Goal: Task Accomplishment & Management: Use online tool/utility

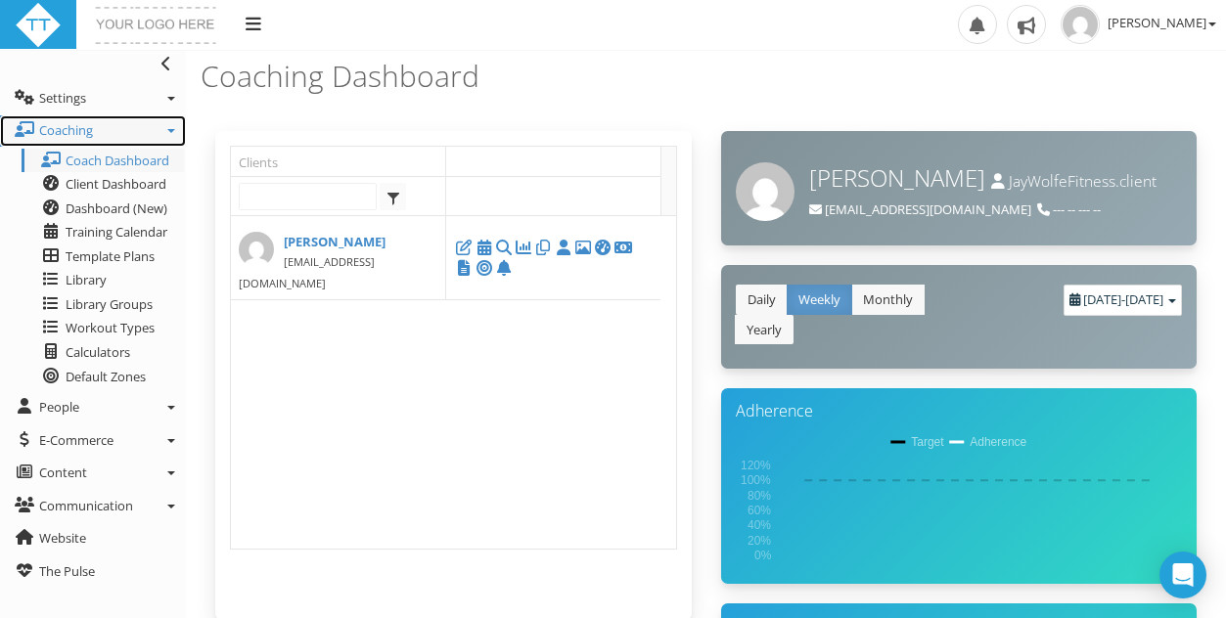
click at [166, 132] on link "Coaching" at bounding box center [93, 130] width 186 height 31
click at [1187, 14] on span "[PERSON_NAME]" at bounding box center [1161, 23] width 109 height 18
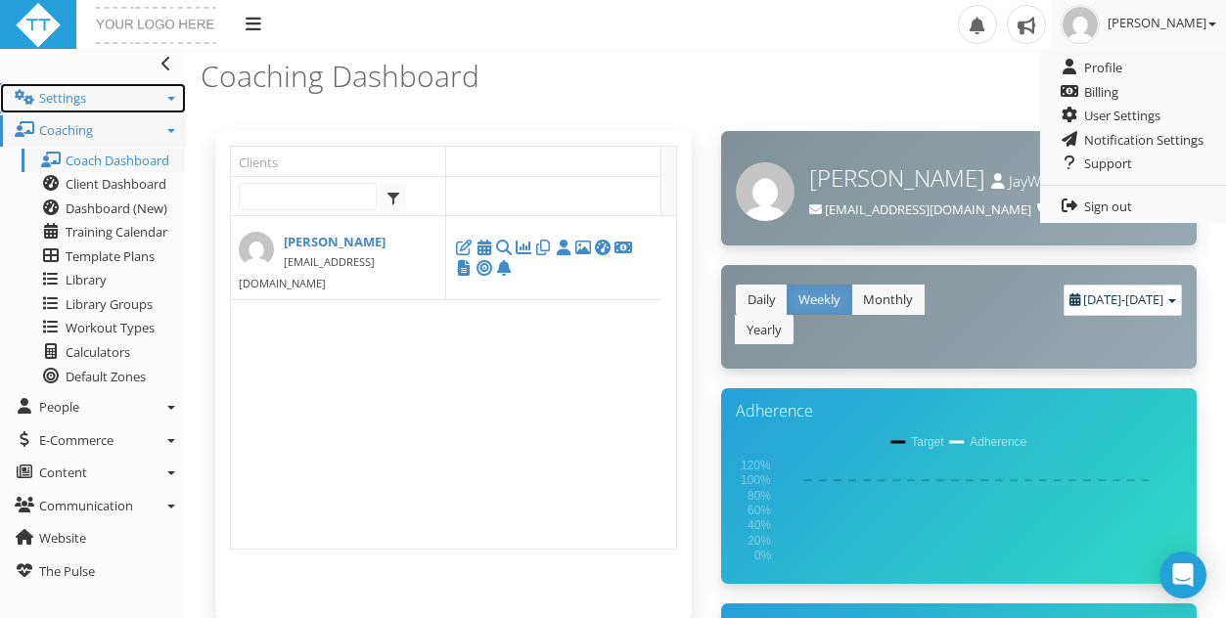
click at [146, 98] on link "Settings" at bounding box center [93, 98] width 186 height 31
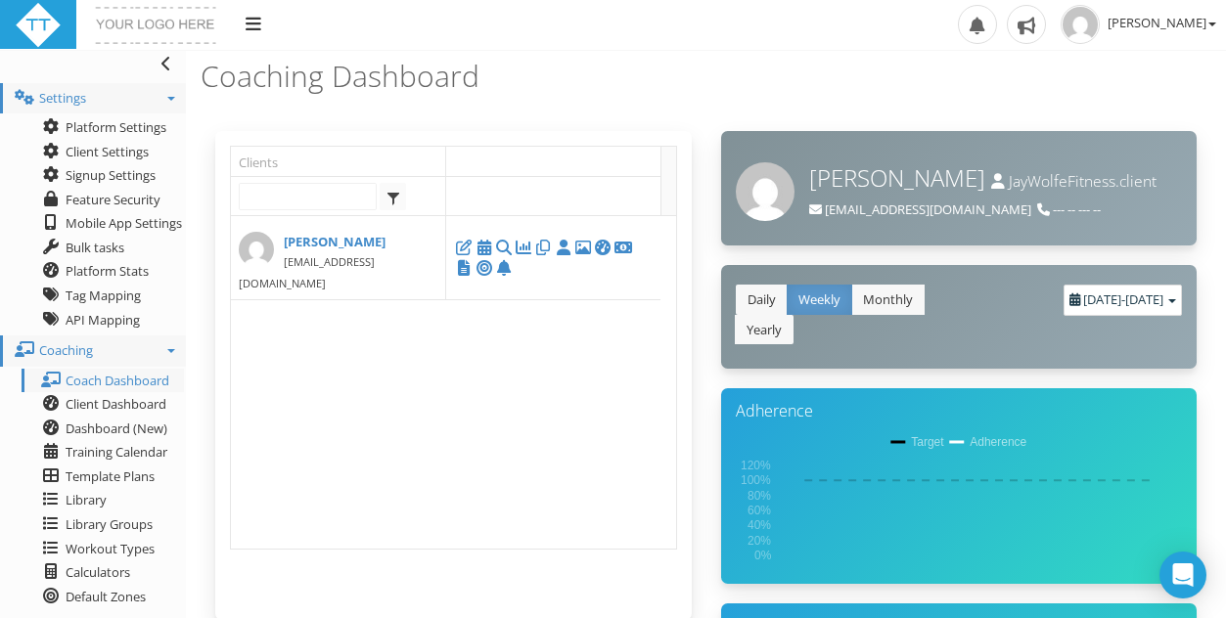
click at [146, 106] on link "Settings" at bounding box center [93, 98] width 186 height 31
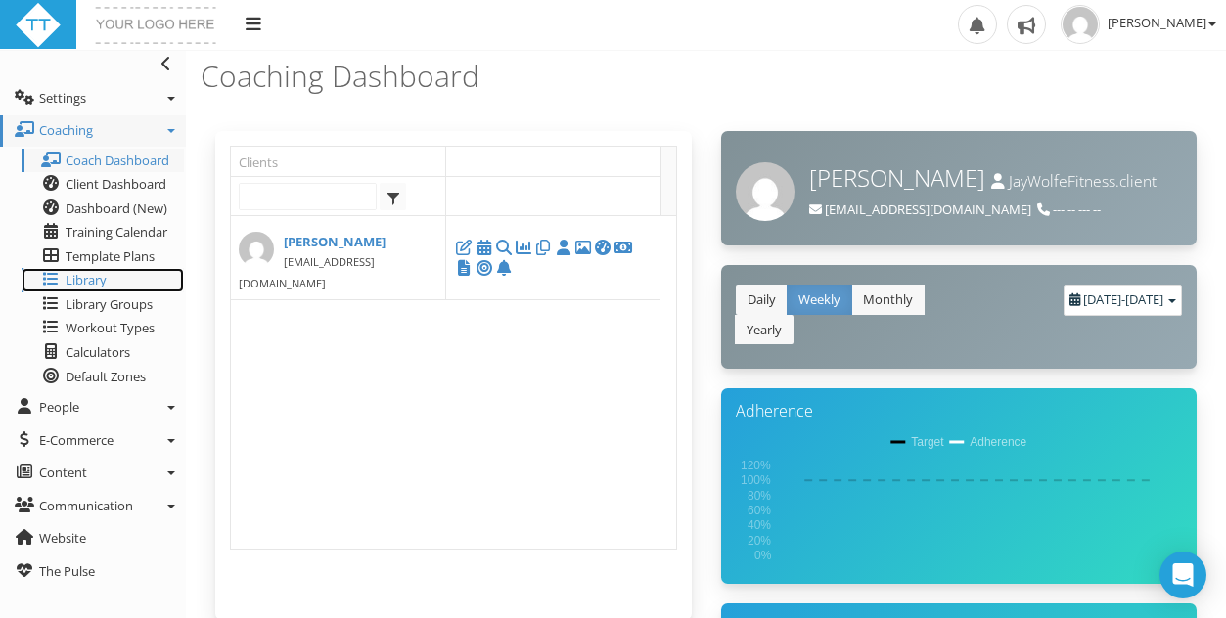
click at [107, 275] on link "Library" at bounding box center [103, 280] width 162 height 24
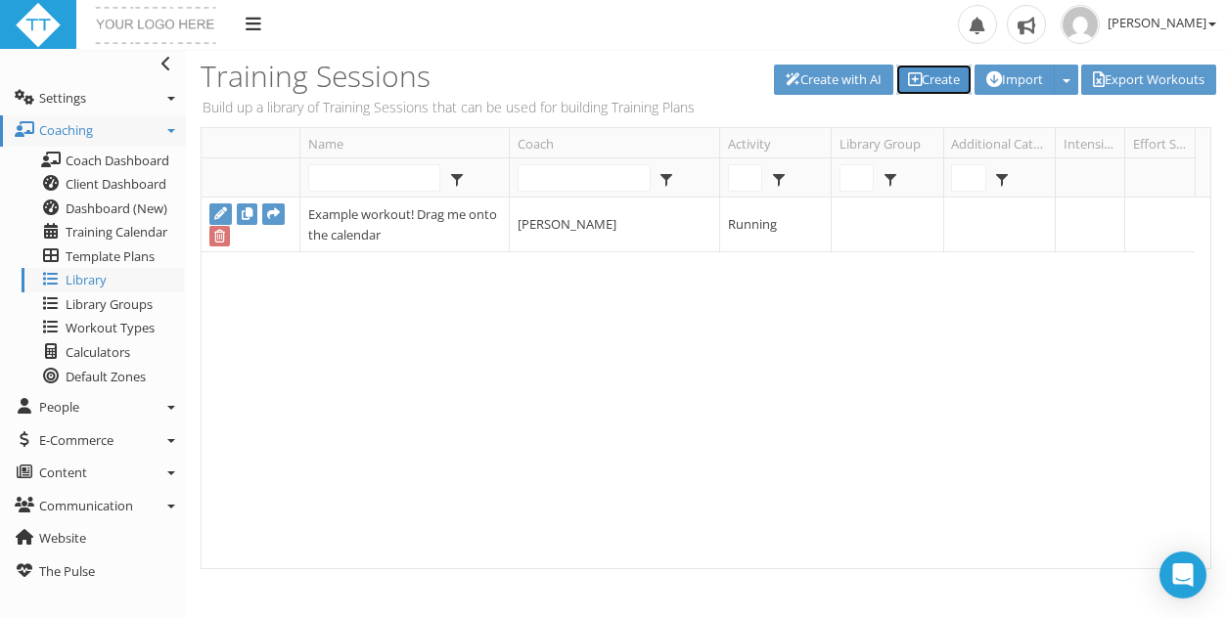
click at [918, 78] on link "Create" at bounding box center [933, 80] width 75 height 30
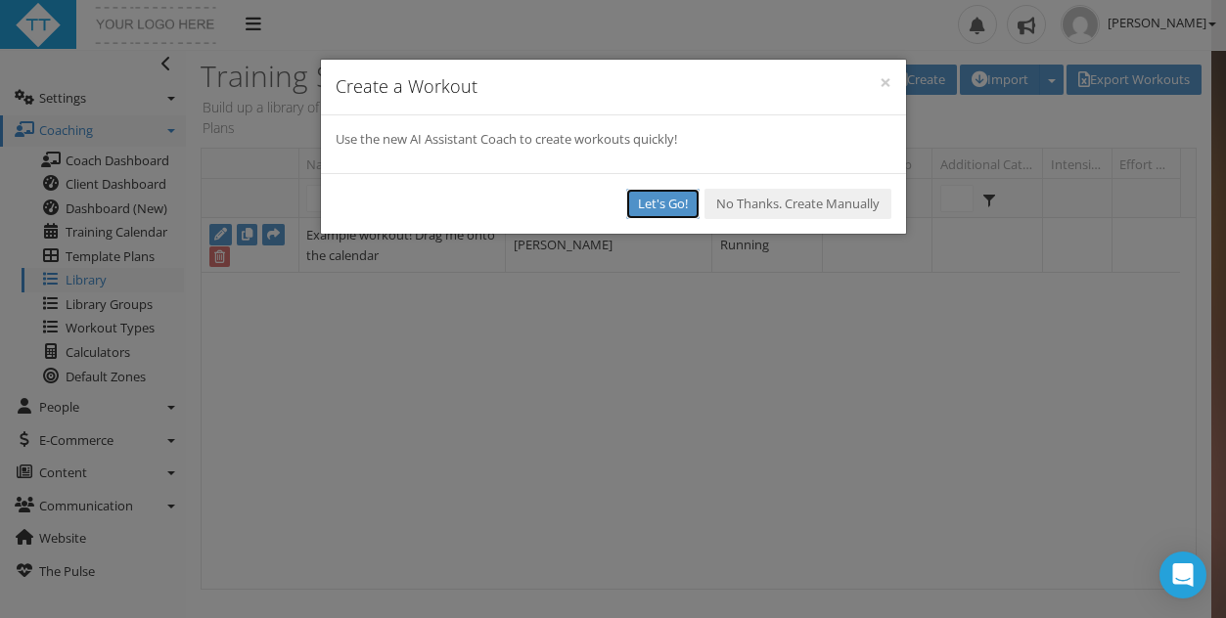
click at [646, 203] on button "Let's Go!" at bounding box center [662, 204] width 73 height 30
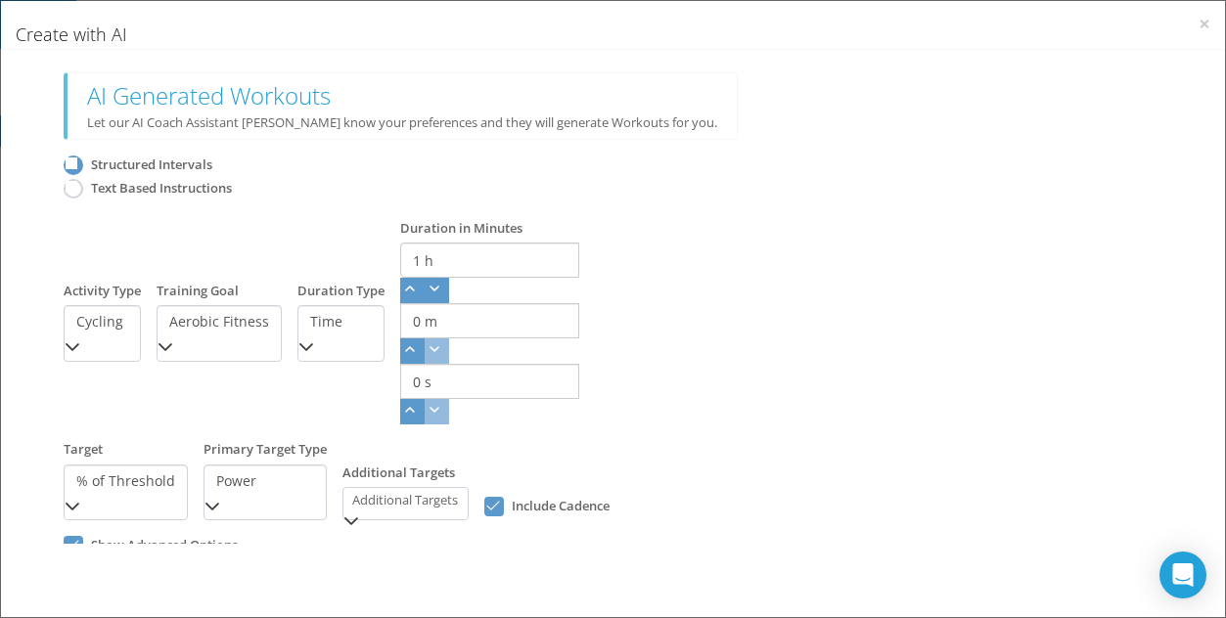
click div "Cycling"
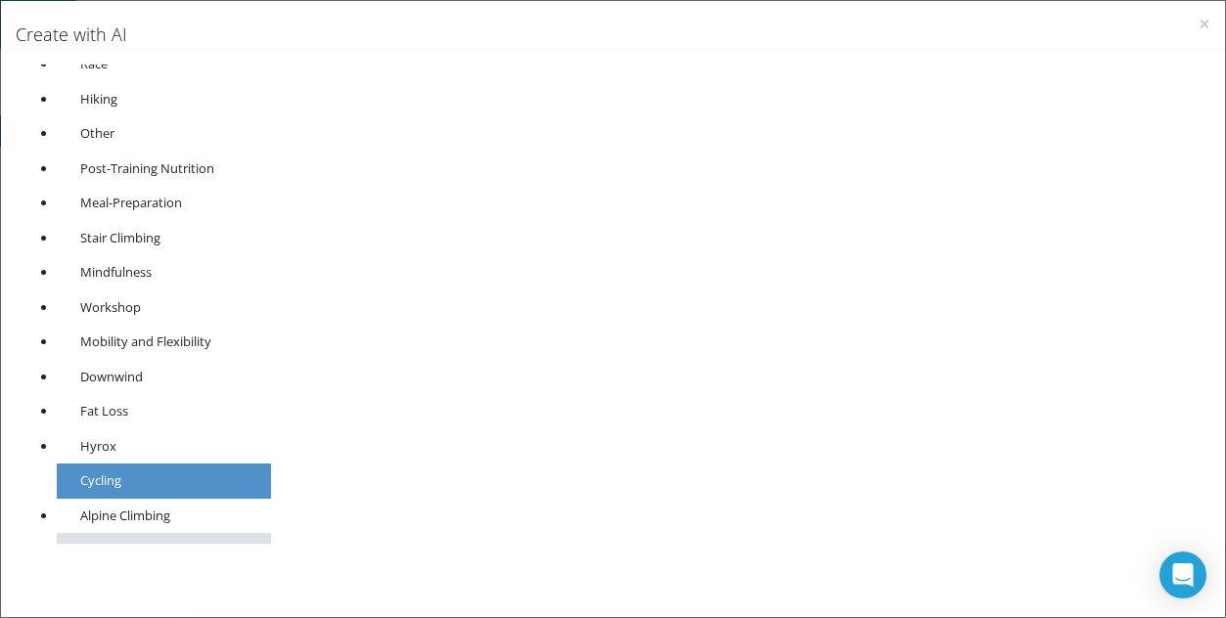
scroll to position [738, 0]
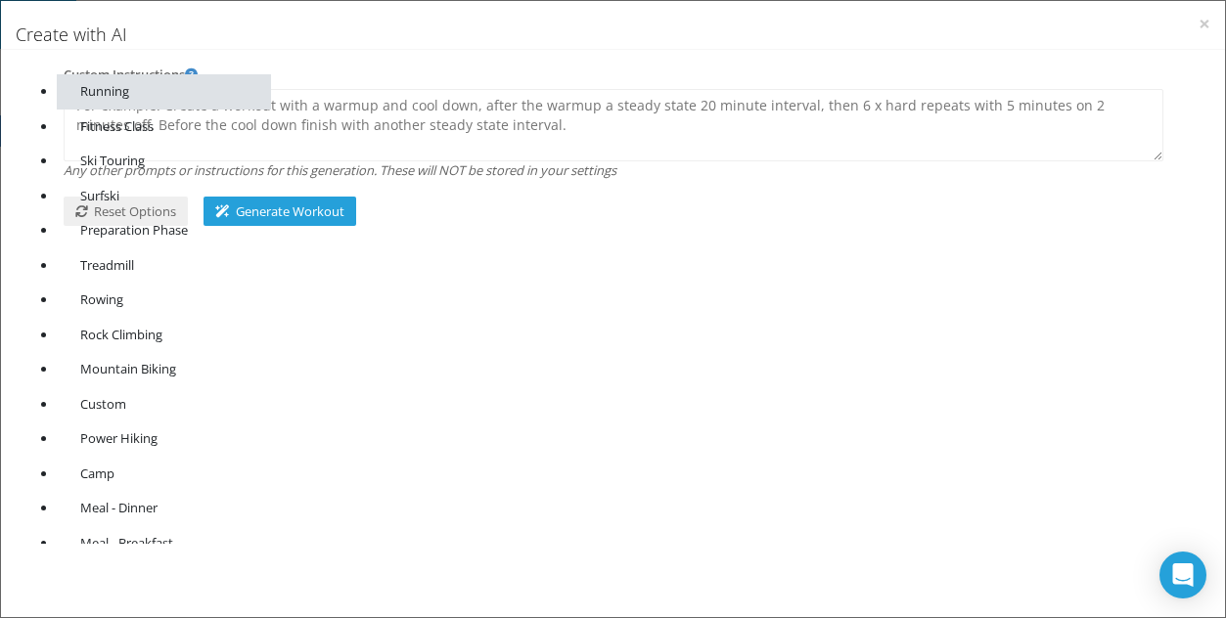
click li "Running"
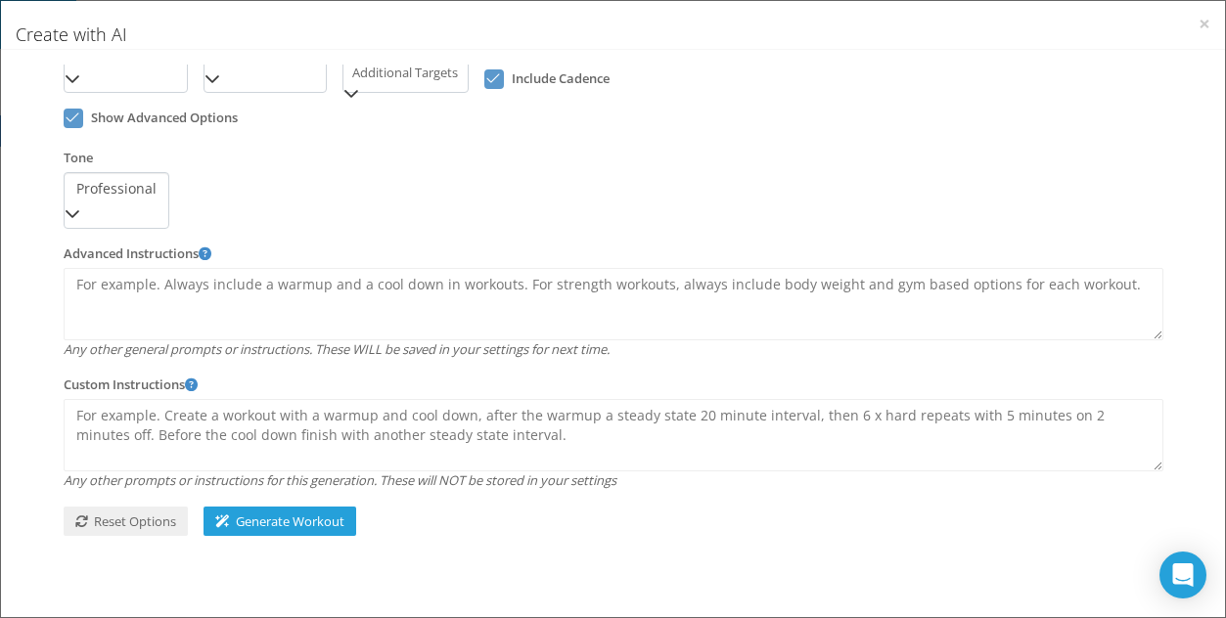
scroll to position [17, 0]
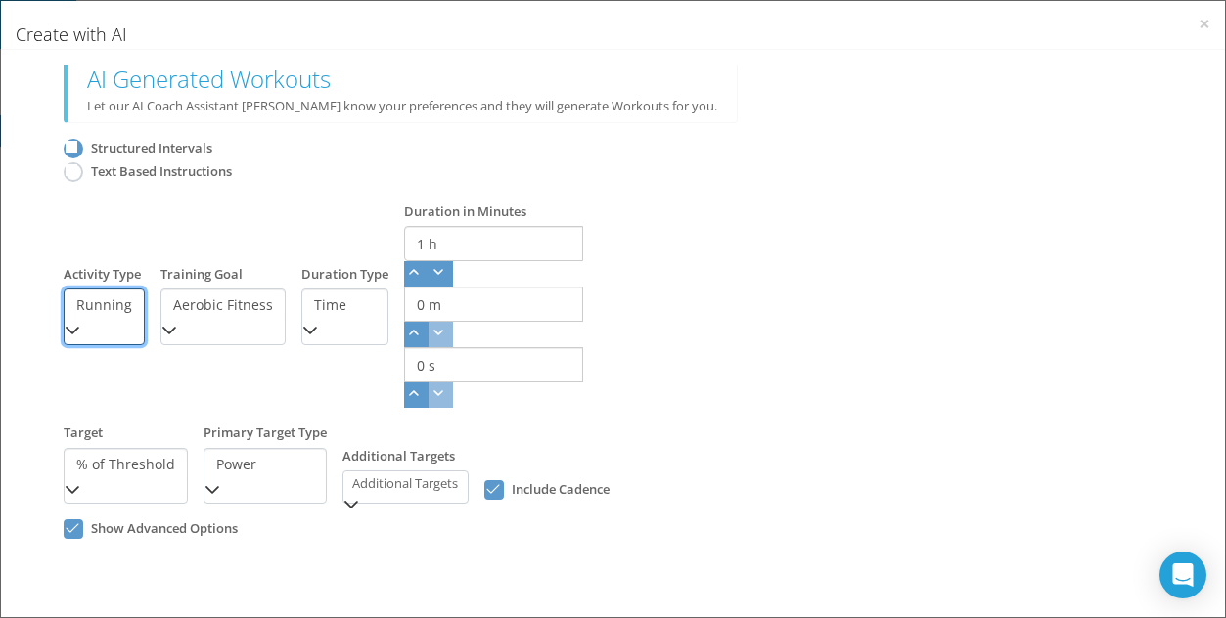
click div "Aerobic Fitness"
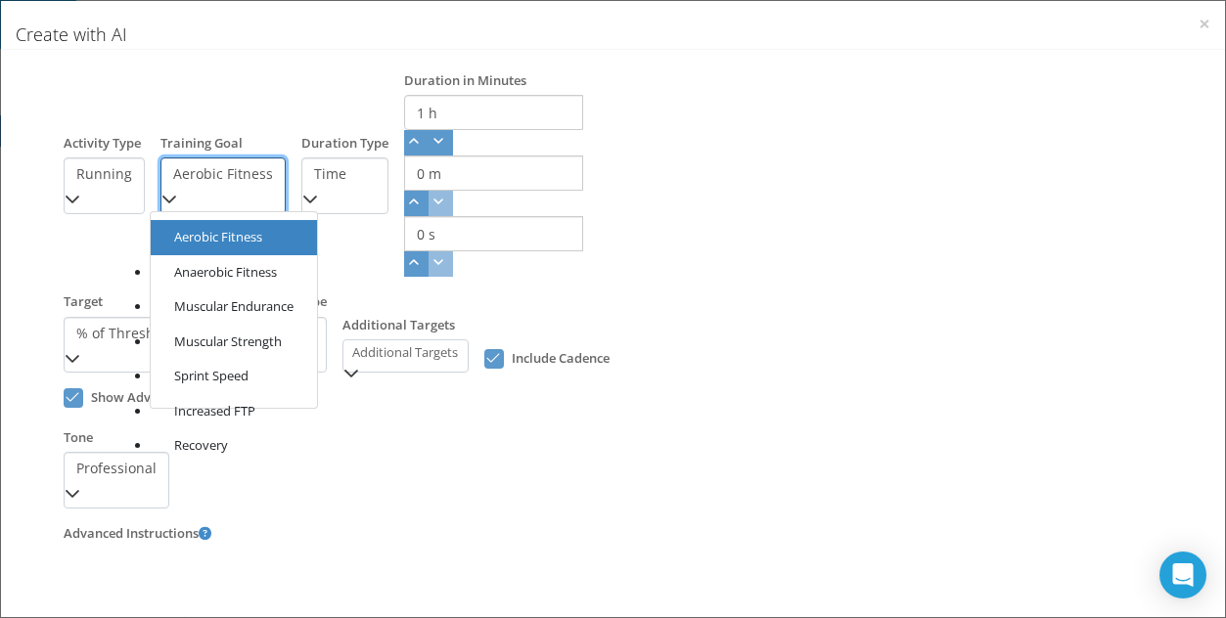
scroll to position [177, 0]
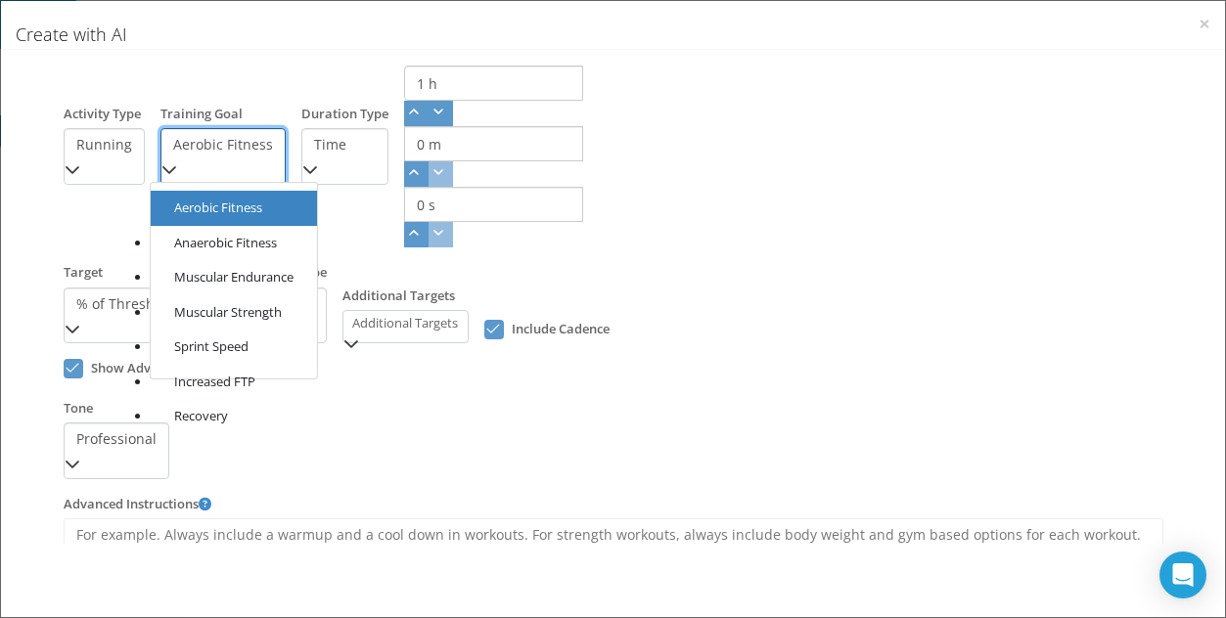
click li "Recovery"
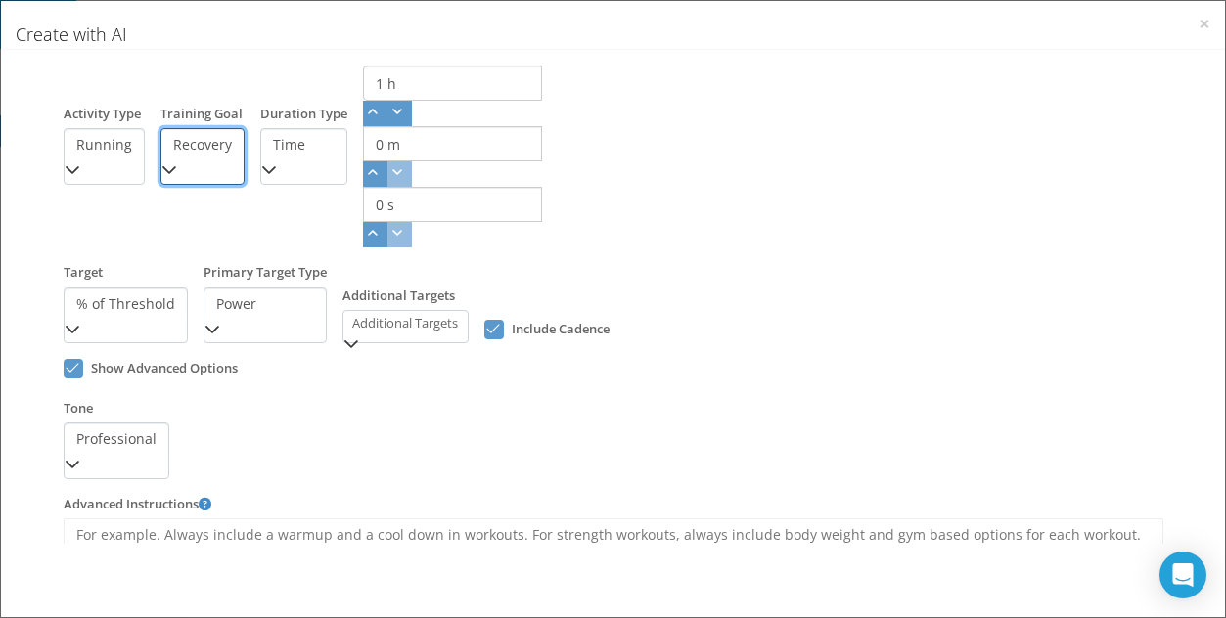
click div "Recovery"
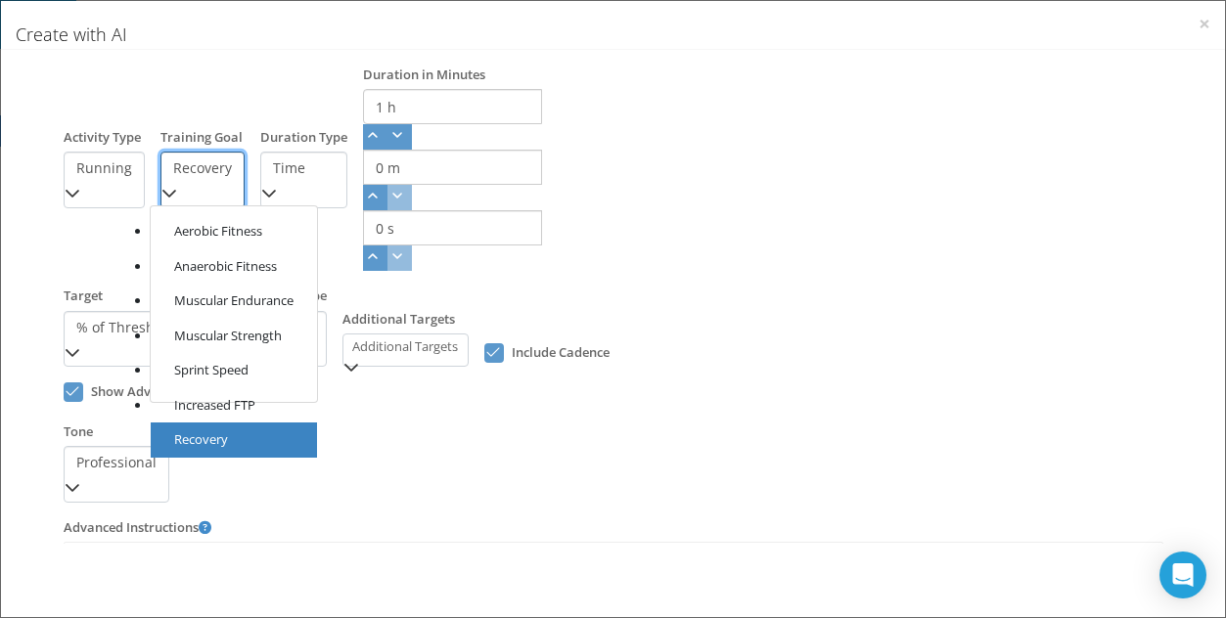
scroll to position [146, 0]
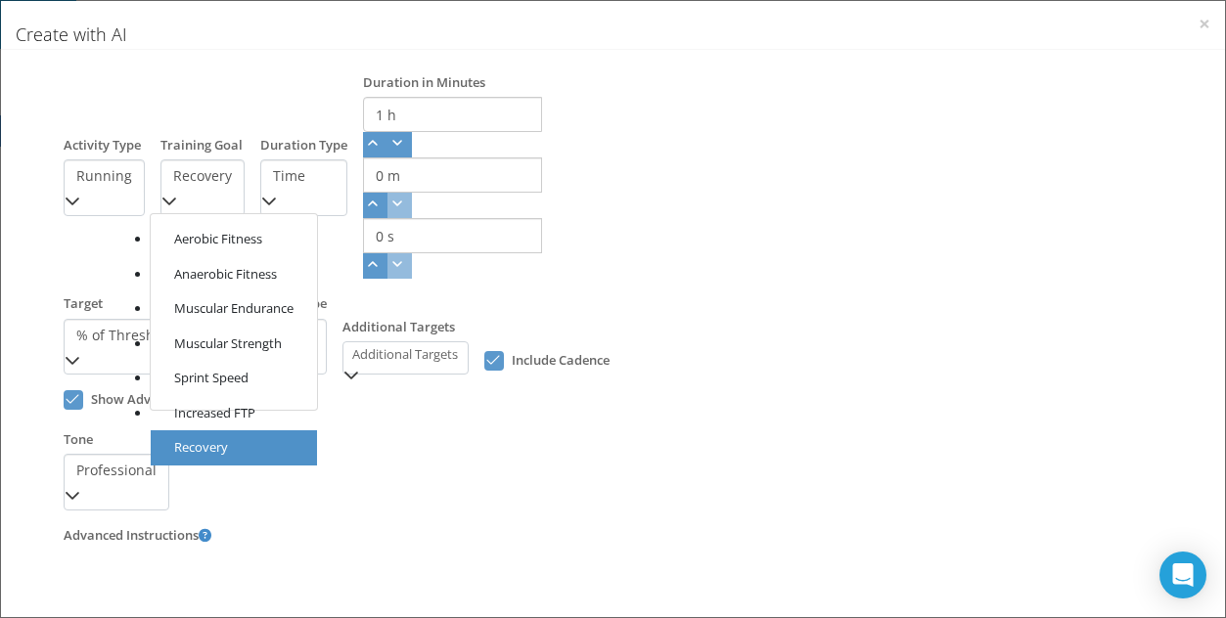
click li "Aerobic Fitness"
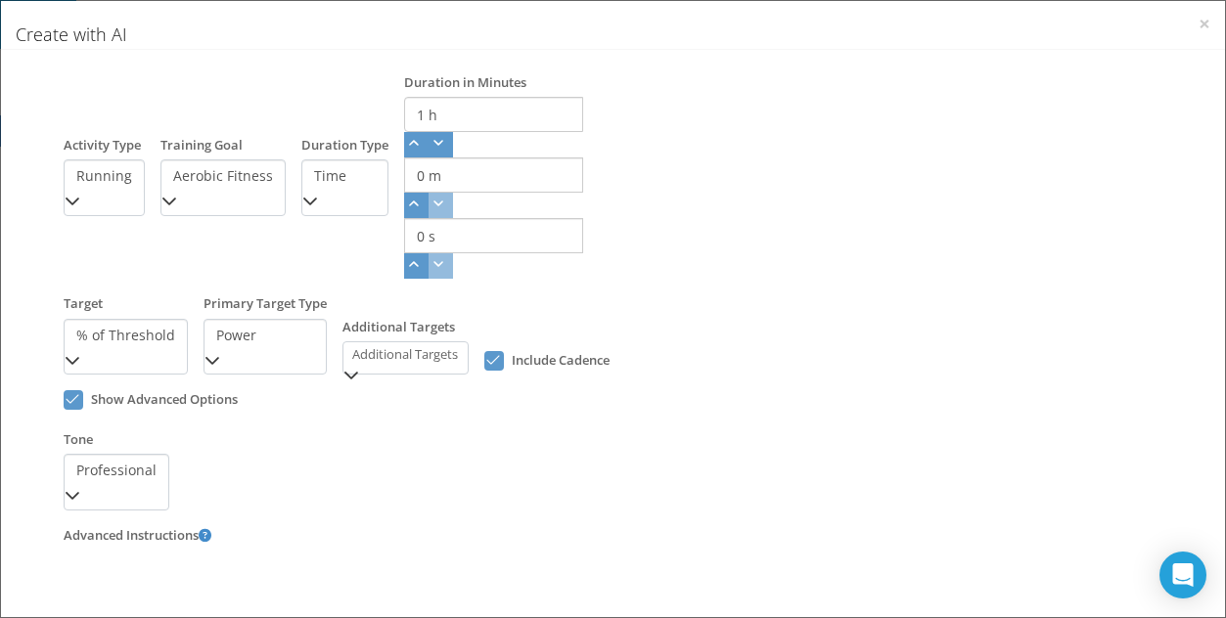
click at [314, 204] on div at bounding box center [320, 205] width 37 height 22
click li "Distance"
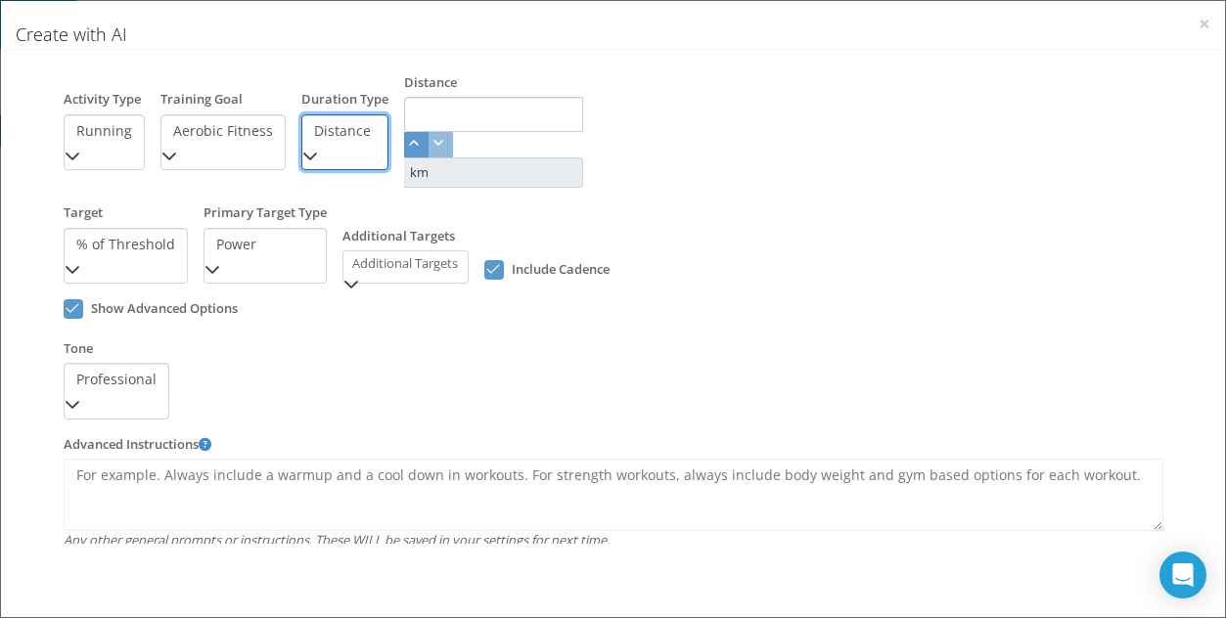
scroll to position [101, 0]
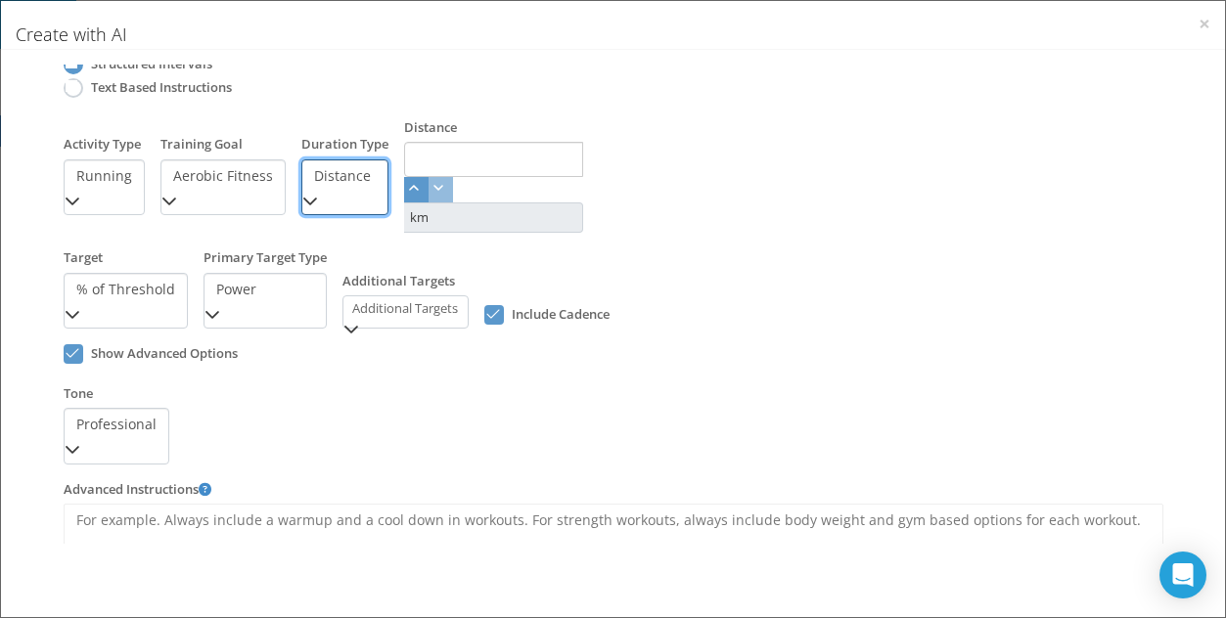
click at [448, 156] on input at bounding box center [493, 159] width 179 height 35
click at [429, 198] on button "button" at bounding box center [441, 189] width 24 height 25
click icon "button"
click div "km"
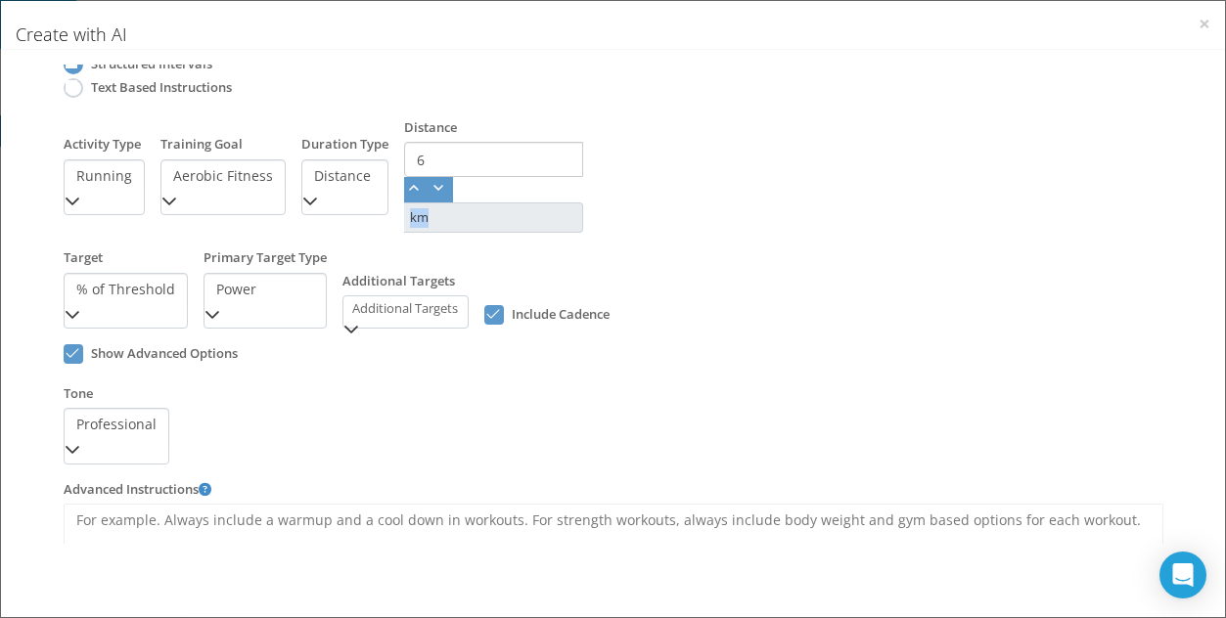
drag, startPoint x: 424, startPoint y: 215, endPoint x: 389, endPoint y: 215, distance: 34.2
click div "km"
click at [433, 162] on input "6" at bounding box center [493, 159] width 179 height 35
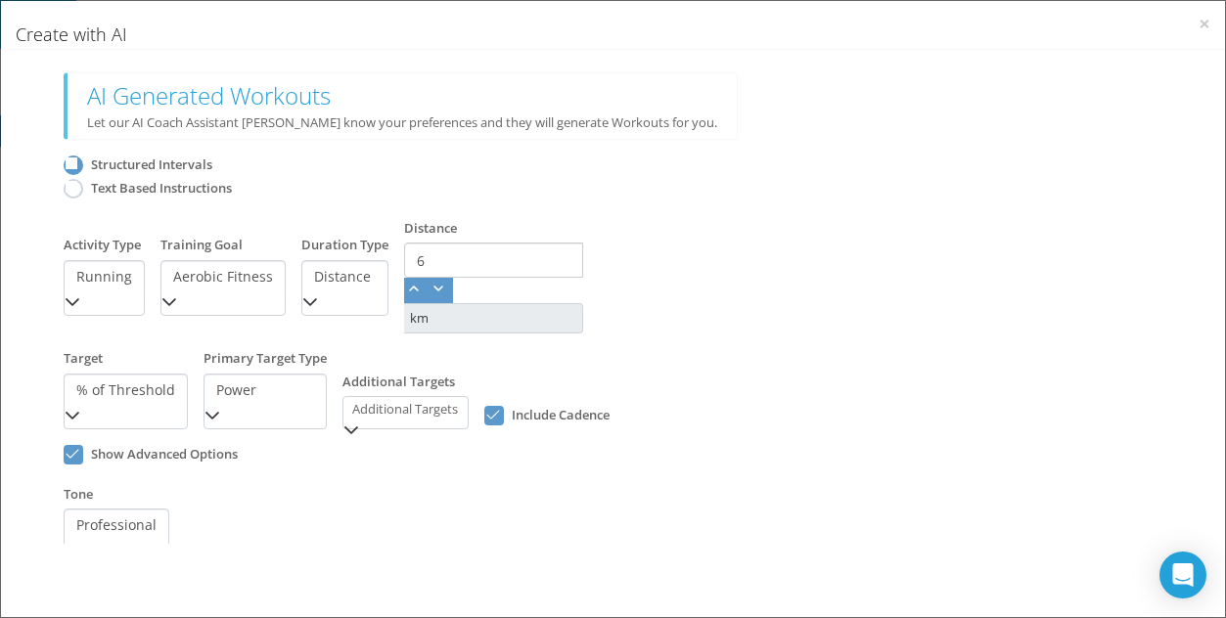
drag, startPoint x: 447, startPoint y: 261, endPoint x: 360, endPoint y: 259, distance: 87.1
click div "Activity Type Running Training Goal Aerobic Fitness Duration Type Distance Dist…"
type input "10"
click div "{ "TimeInSeconds": 3600, "DistanceInMeters": 10000, "WorkoutType": "Running", "…"
click div "% of Threshold"
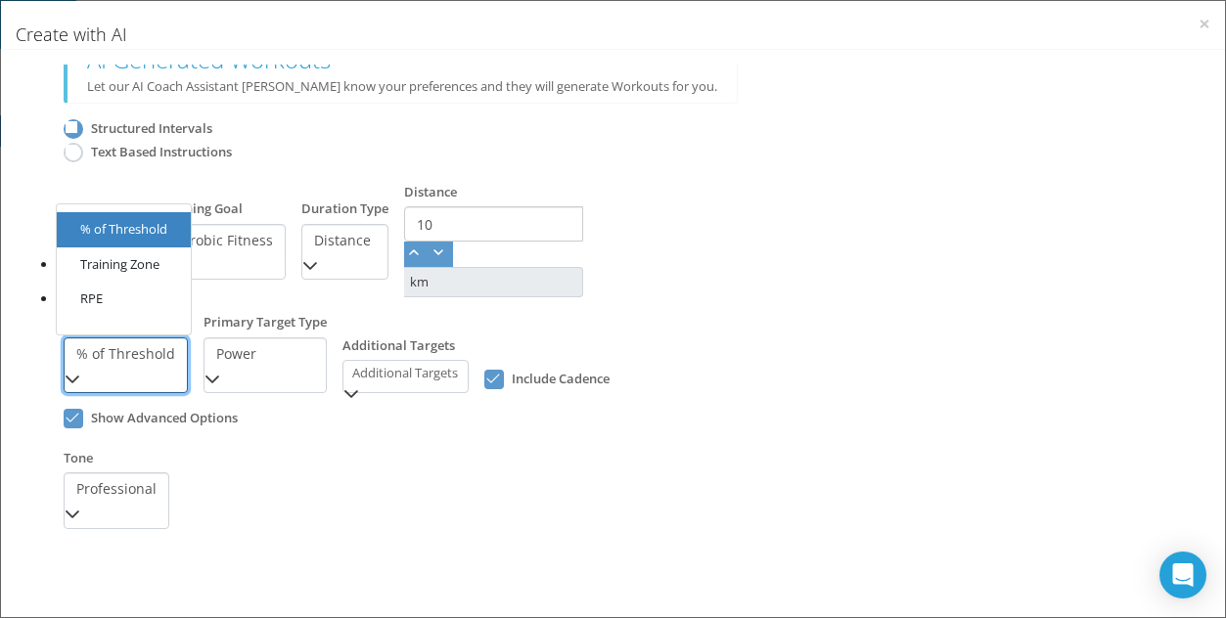
scroll to position [35, 0]
click li "Training Zone"
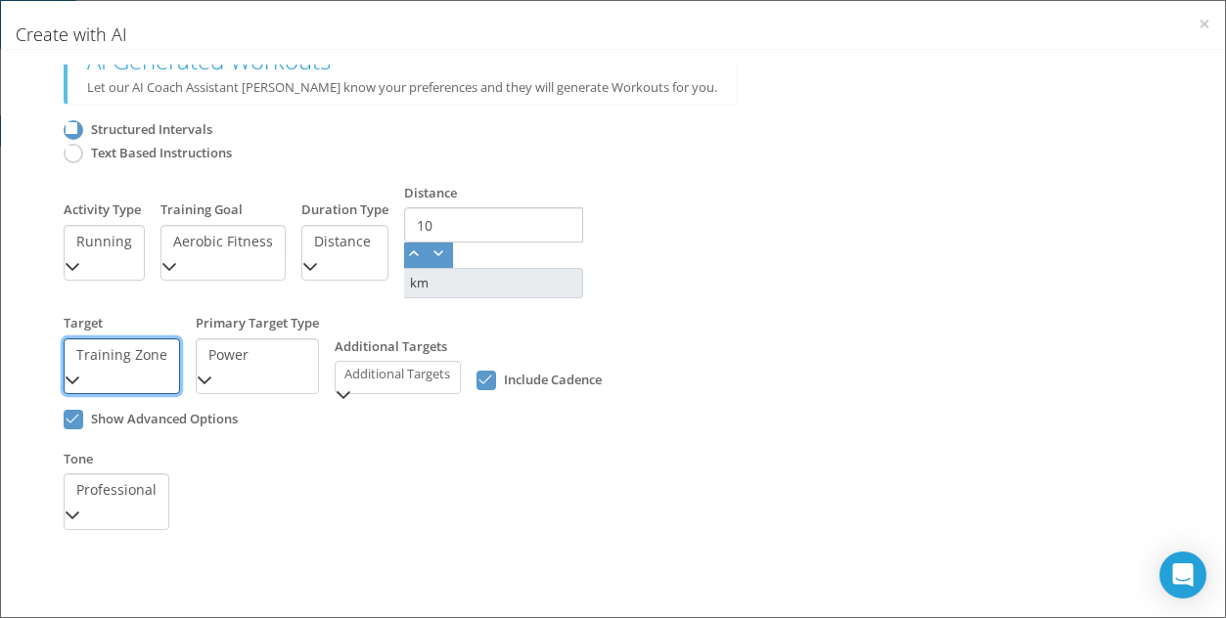
click icon
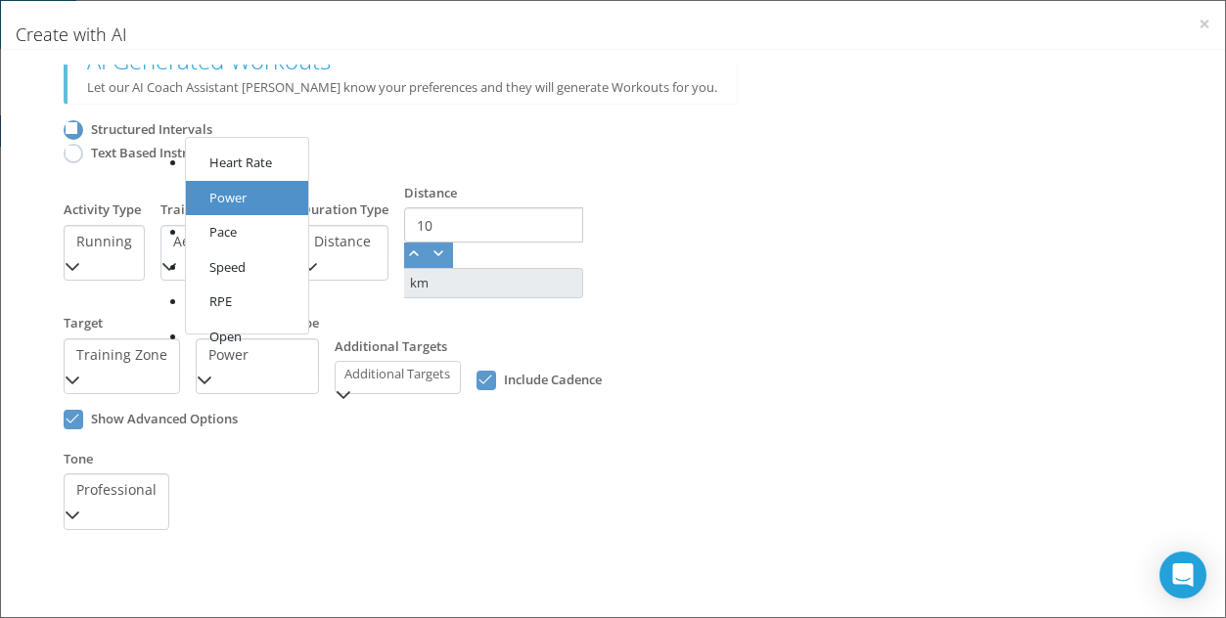
click at [277, 442] on div "Show Advanced Options" at bounding box center [613, 490] width 1115 height 96
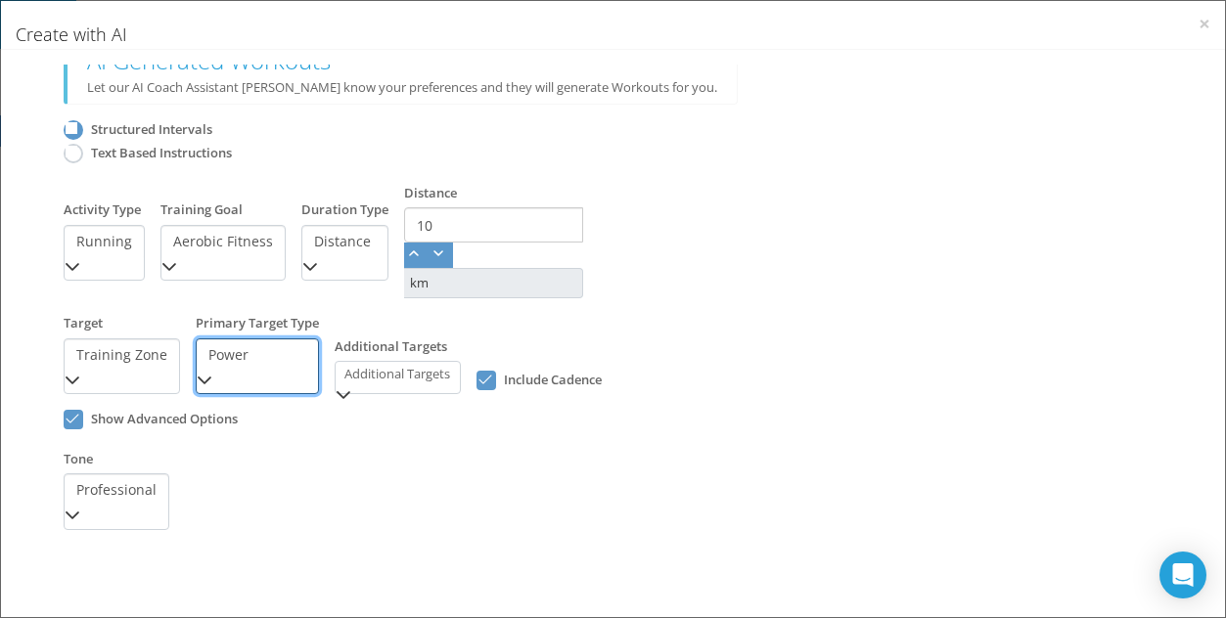
click at [220, 357] on span "Power" at bounding box center [257, 355] width 121 height 33
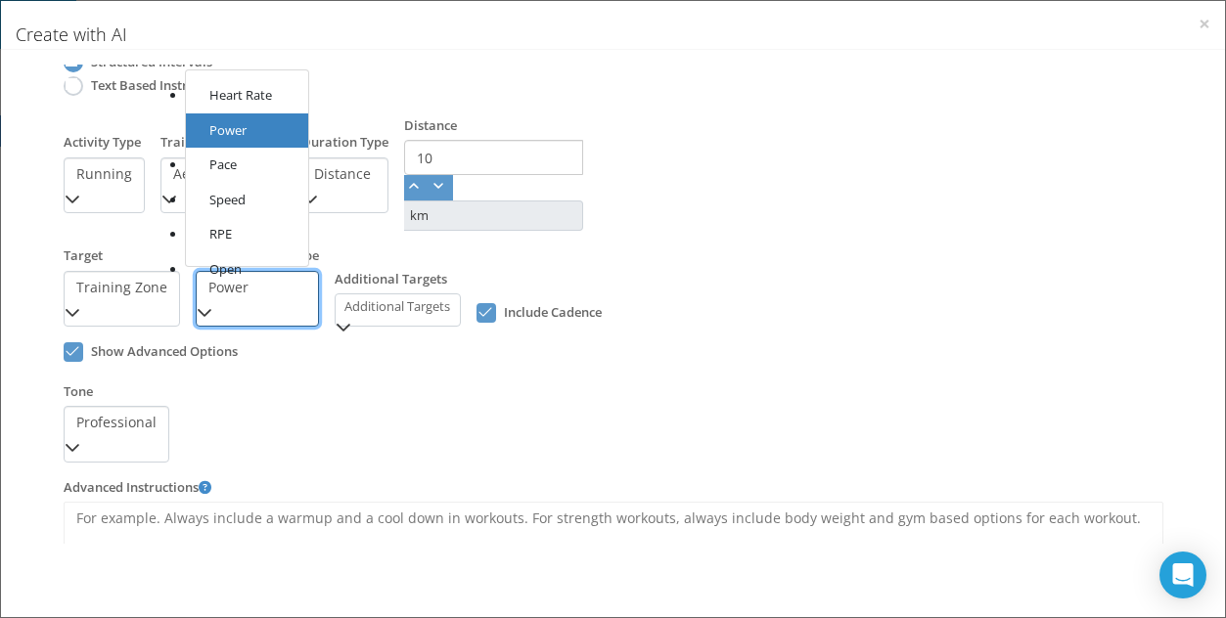
scroll to position [119, 0]
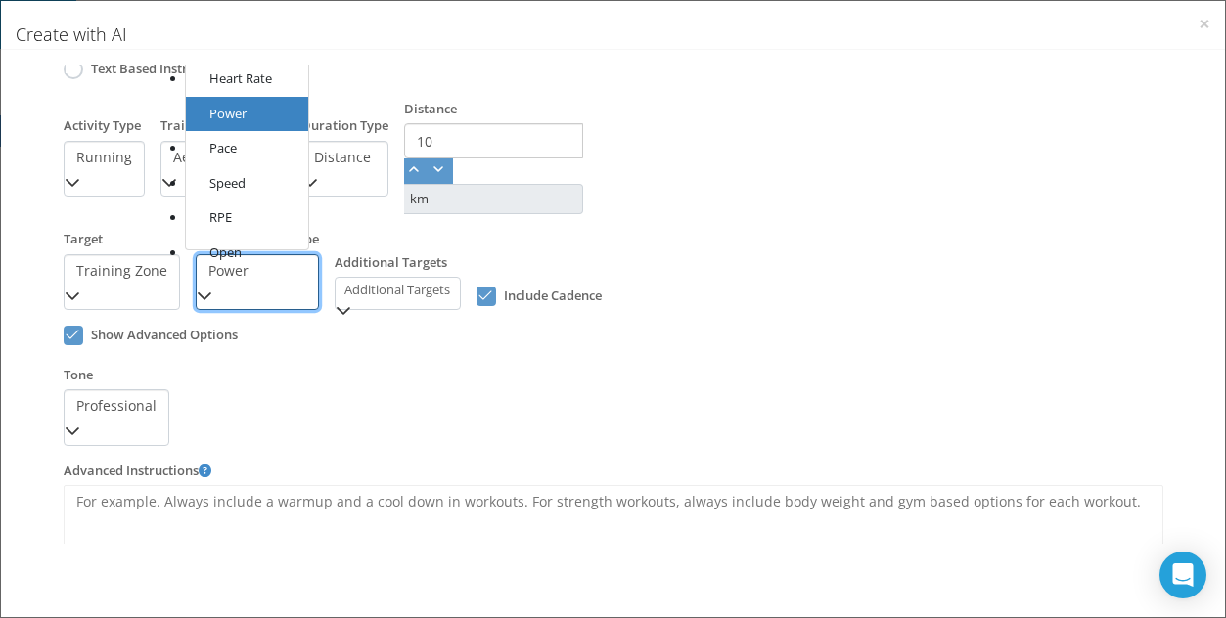
click icon
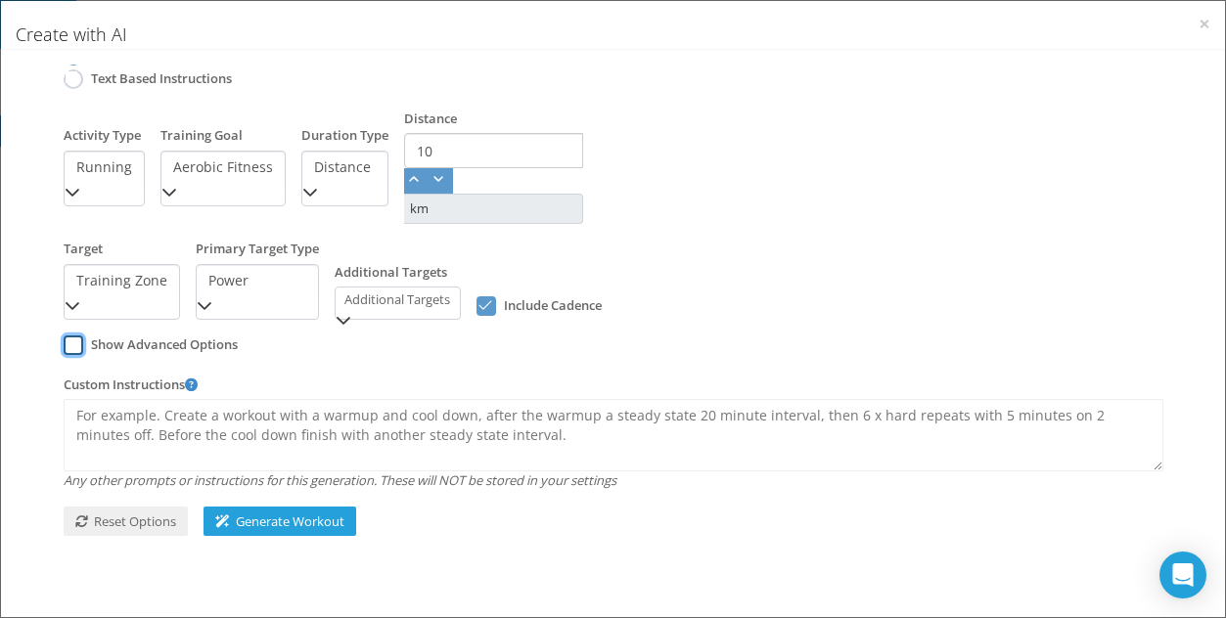
scroll to position [104, 0]
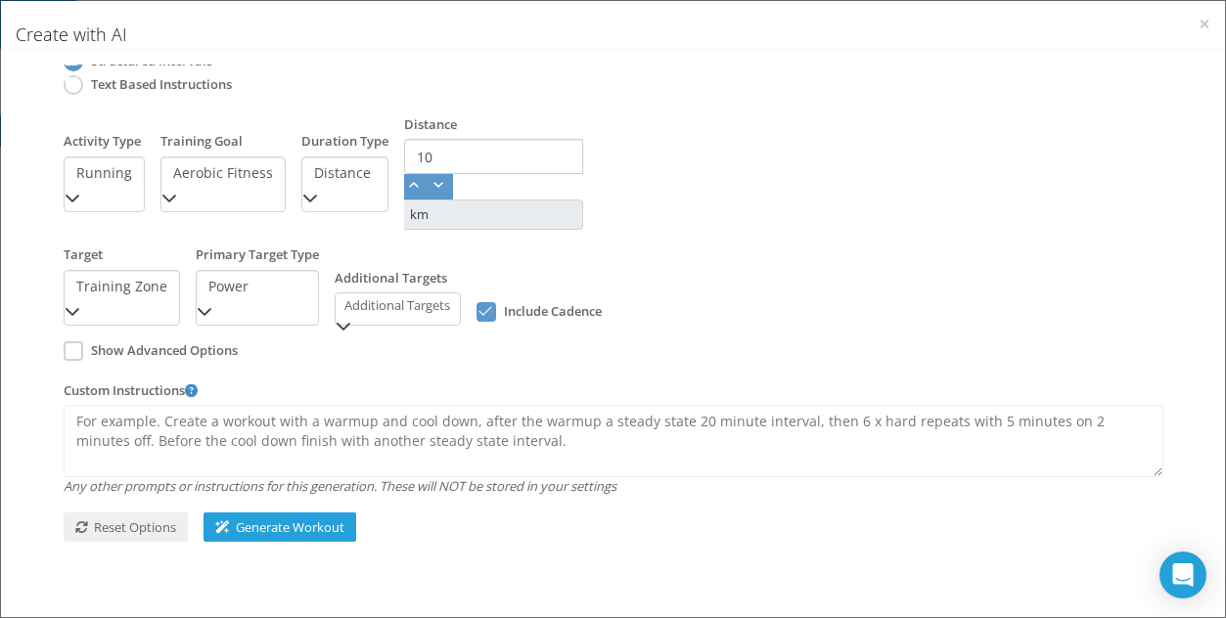
click at [64, 341] on div at bounding box center [74, 351] width 20 height 20
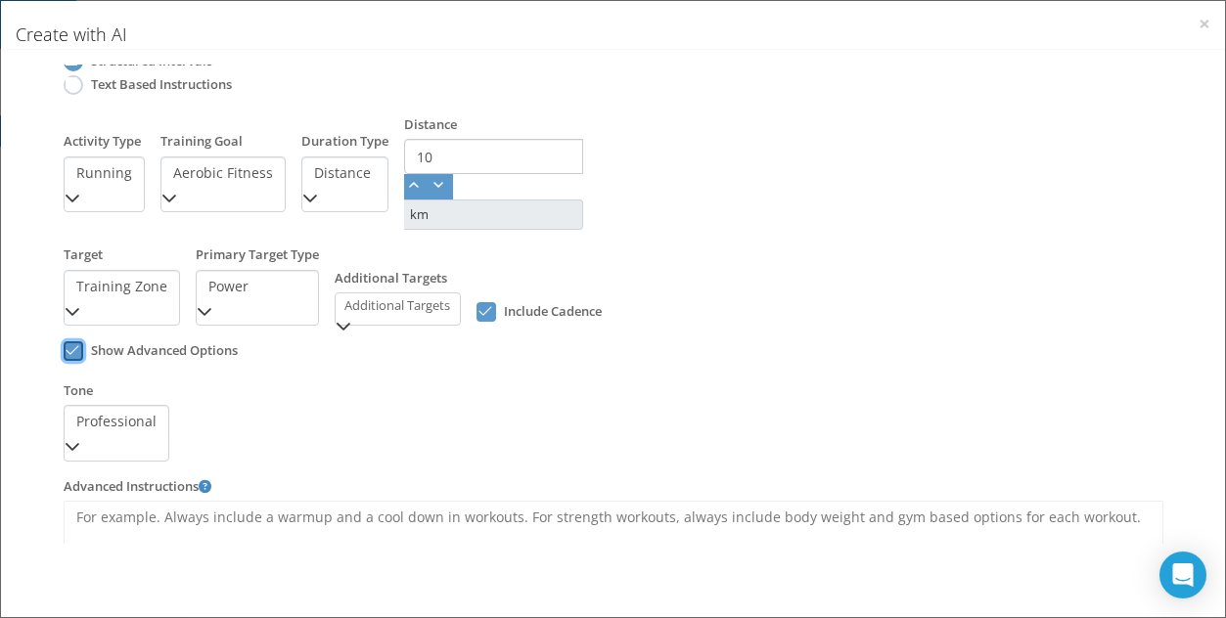
click at [84, 425] on span "Professional" at bounding box center [117, 422] width 104 height 33
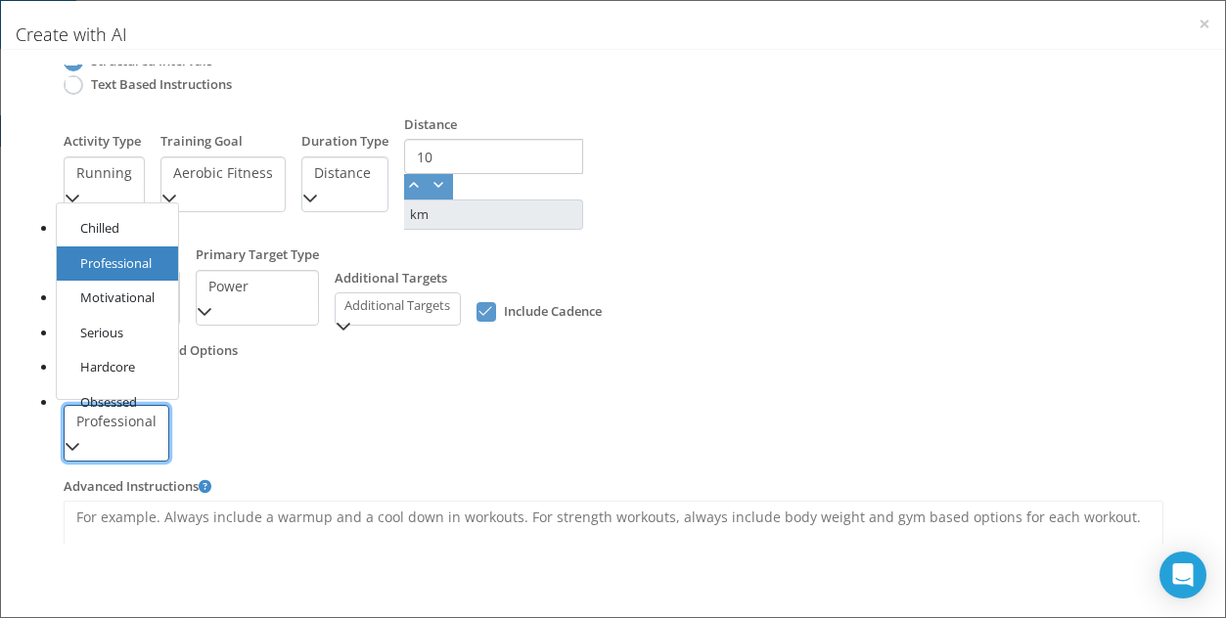
click at [84, 425] on span "Professional" at bounding box center [117, 422] width 104 height 33
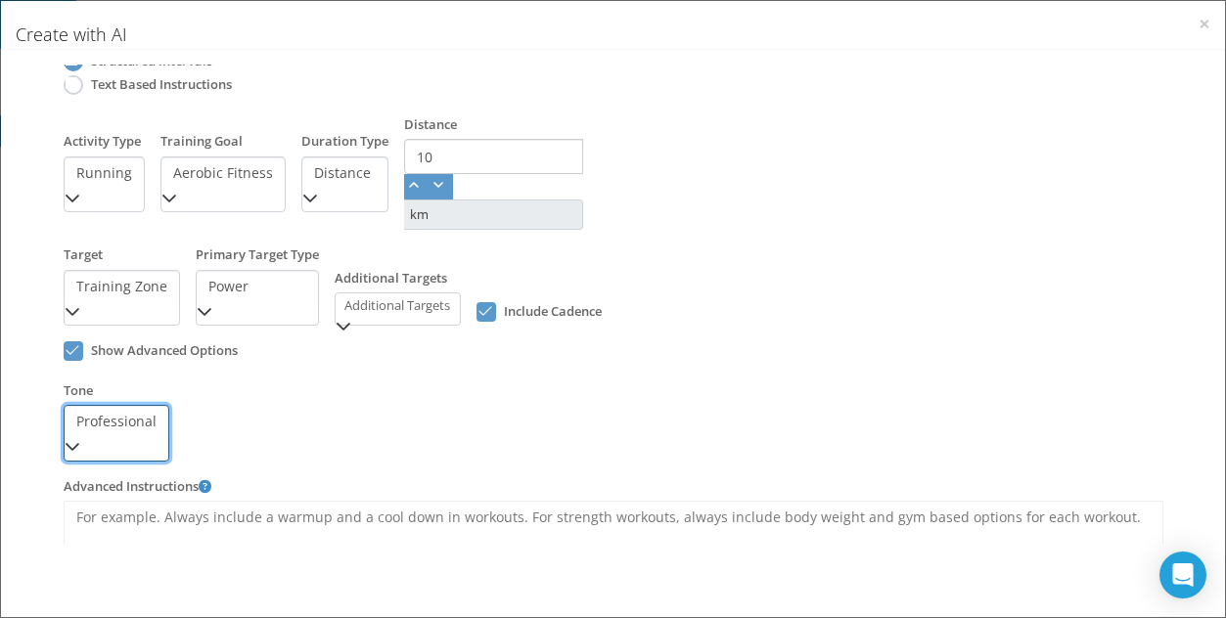
click at [385, 309] on div "Additional Targets" at bounding box center [398, 306] width 124 height 25
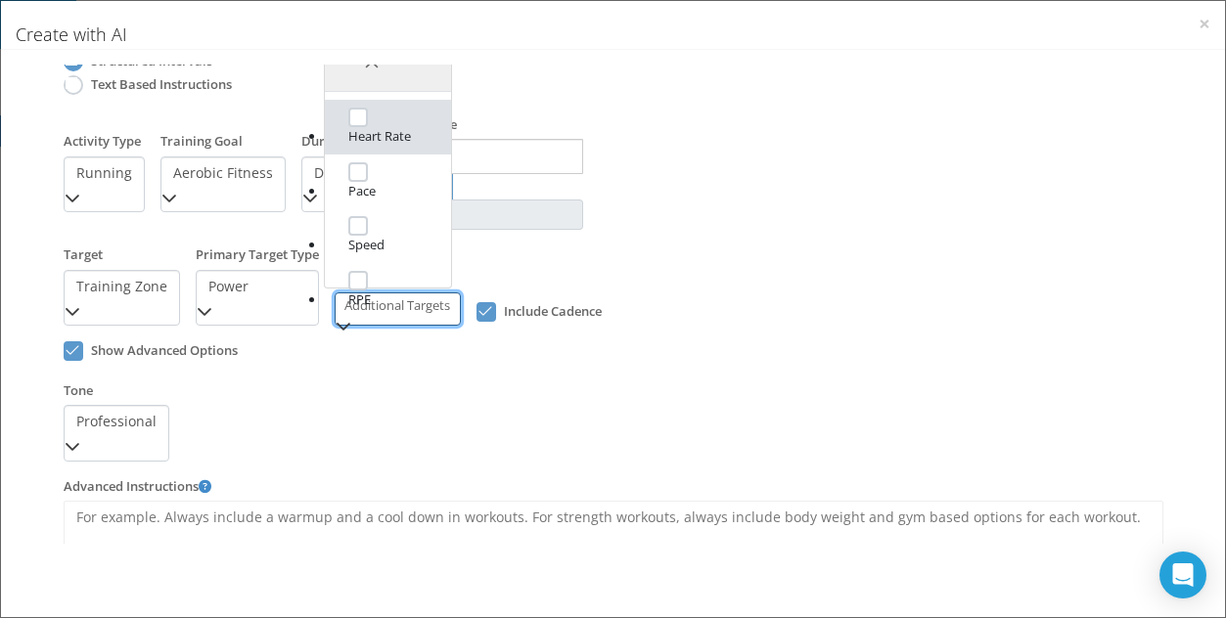
scroll to position [13, 76]
click li "Pace"
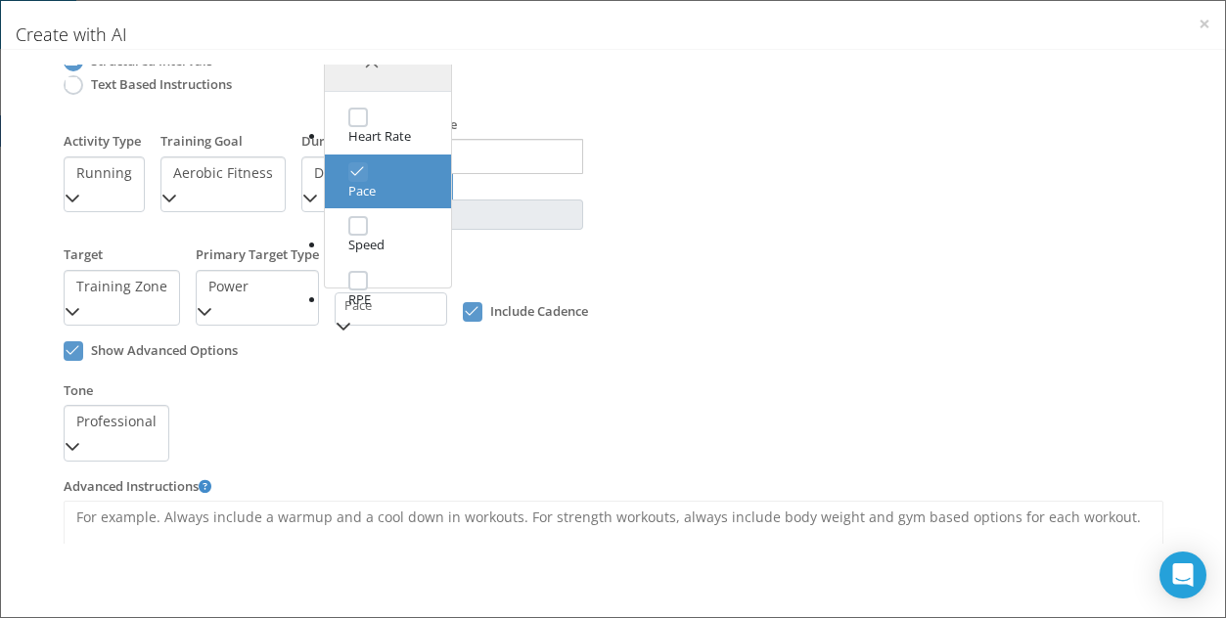
click div "{ "TimeInSeconds": 3600, "DistanceInMeters": 10000, "WorkoutType": "Running", "…"
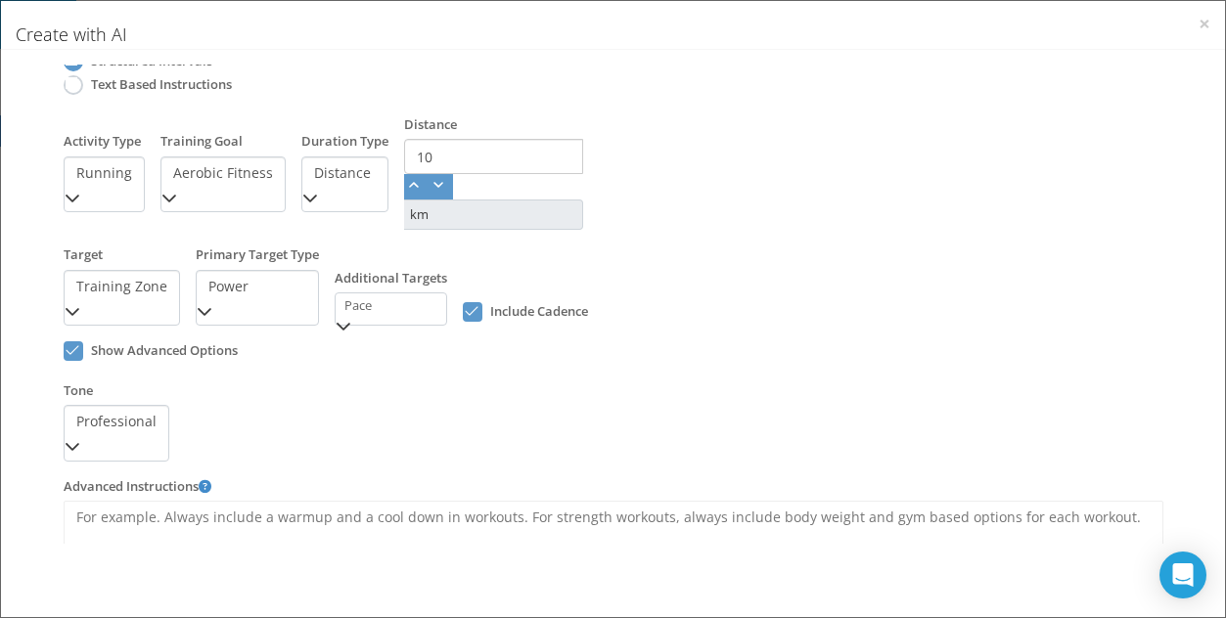
click at [220, 309] on div at bounding box center [215, 315] width 37 height 22
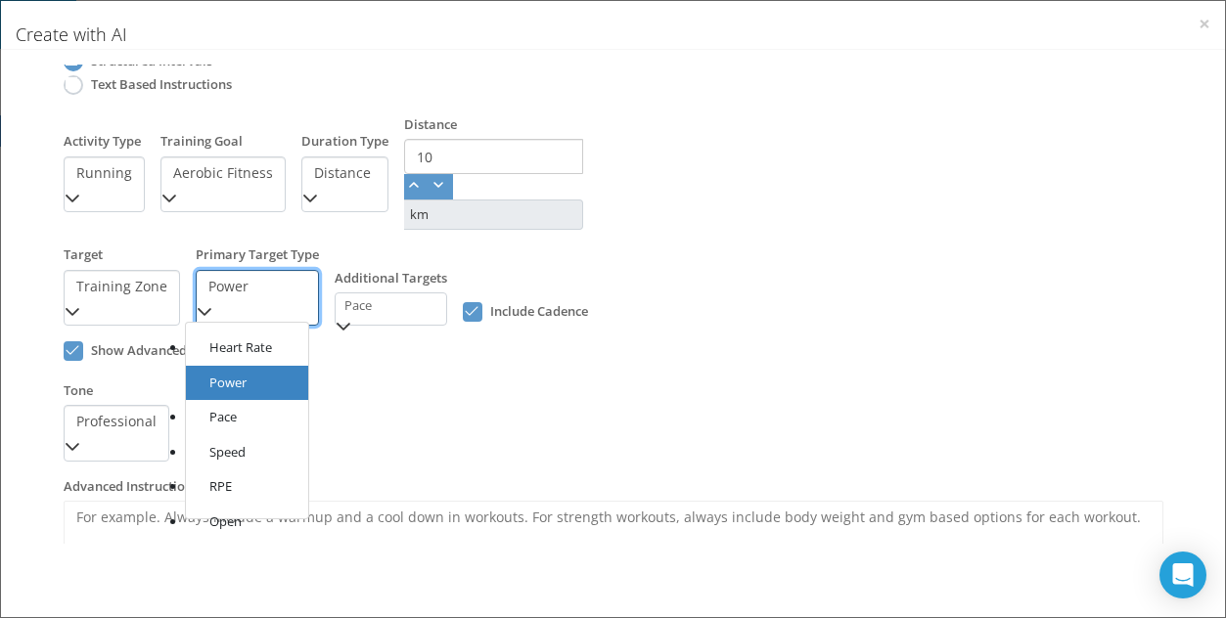
scroll to position [113, 0]
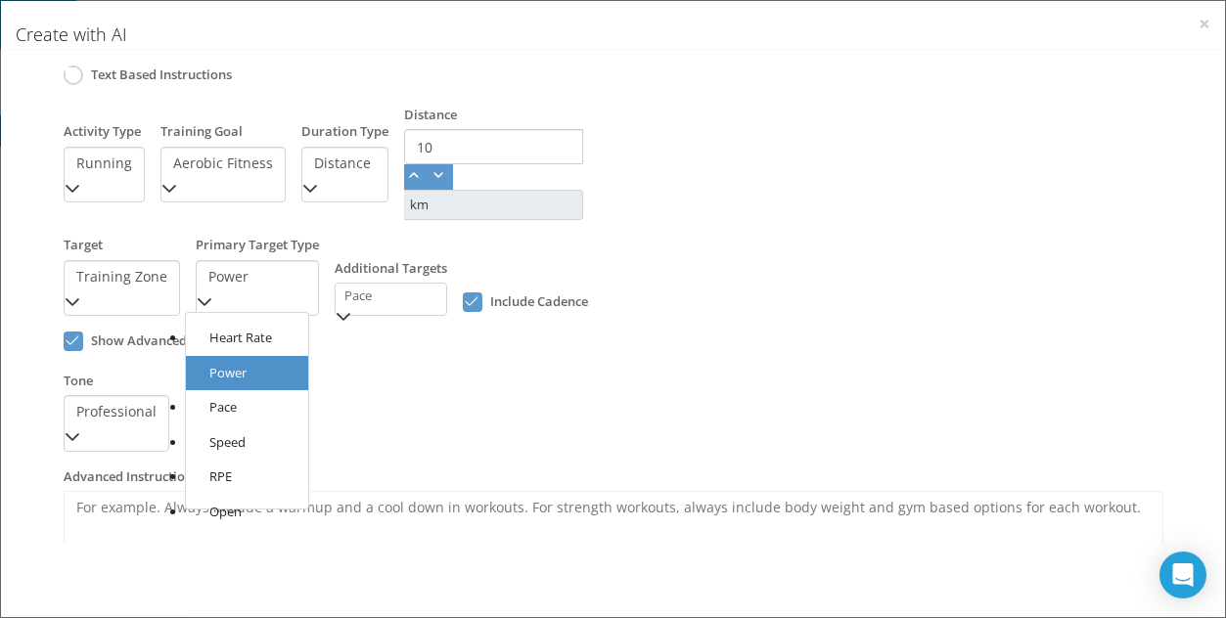
click li "Pace"
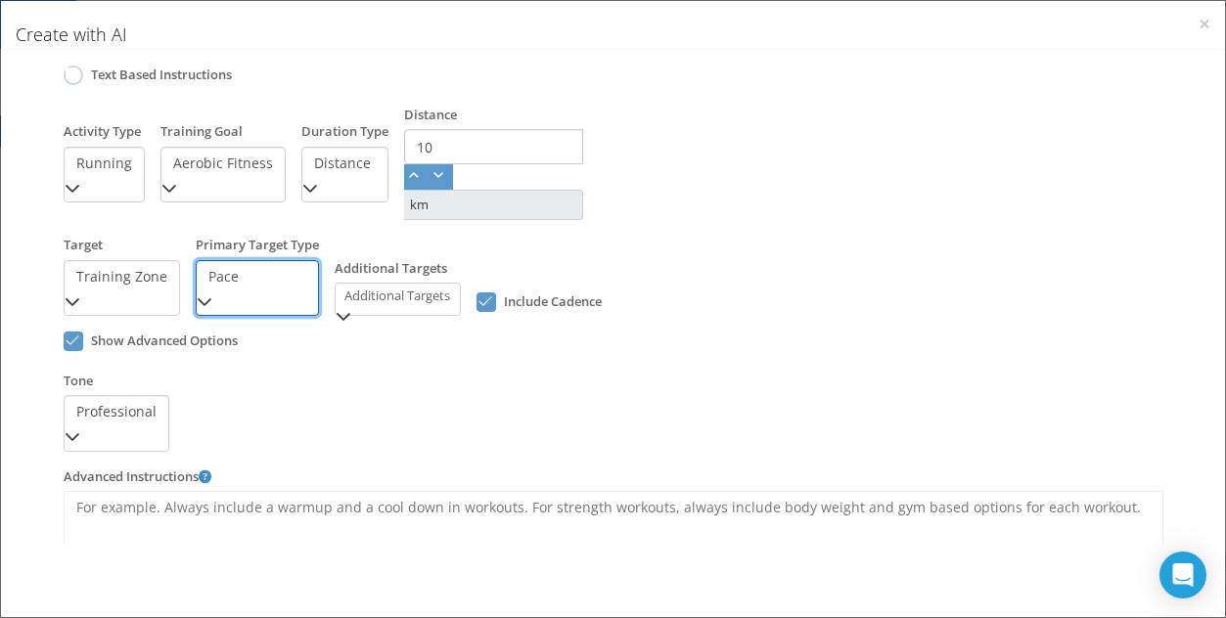
click at [361, 302] on div "Additional Targets" at bounding box center [398, 296] width 124 height 25
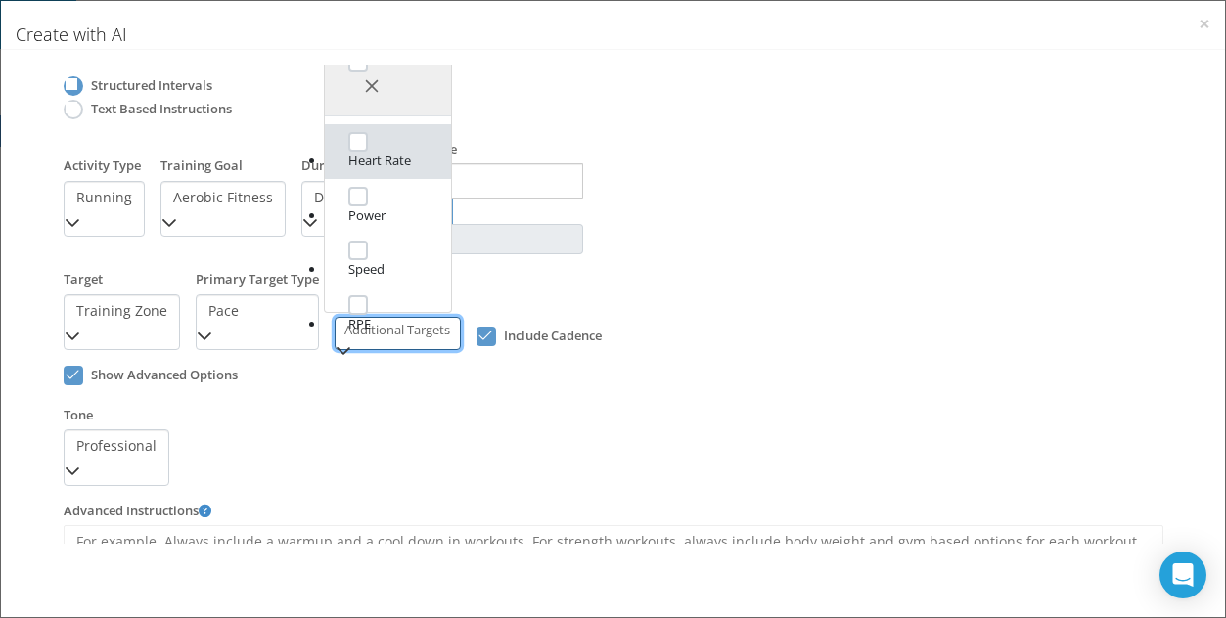
scroll to position [78, 0]
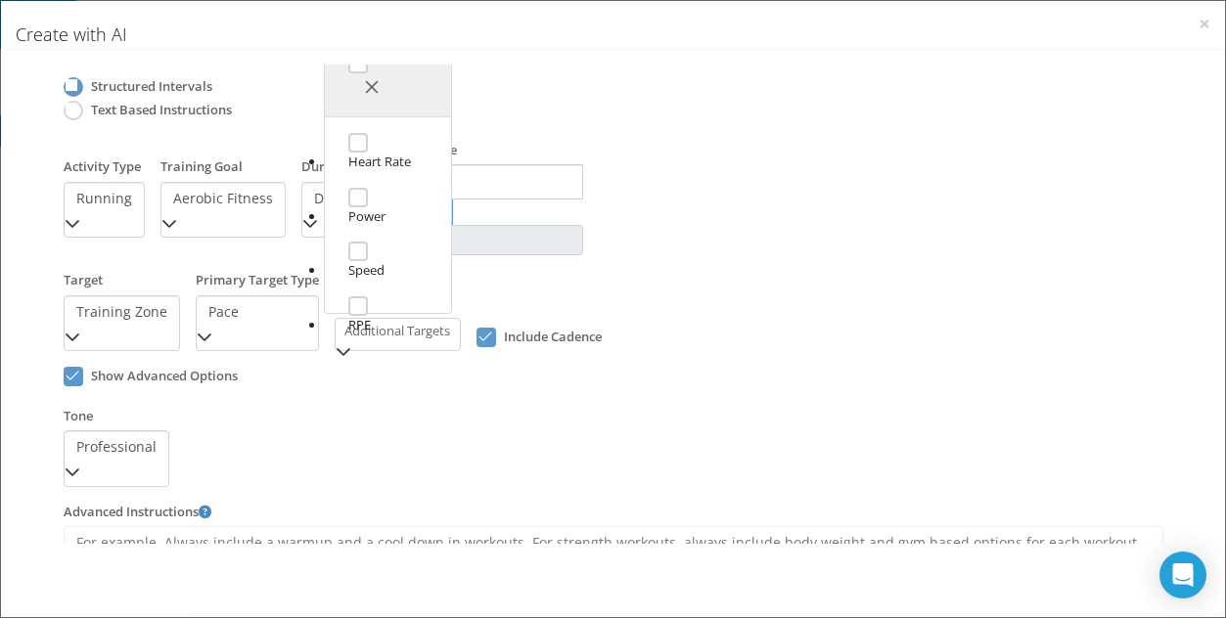
click span "Heart Rate"
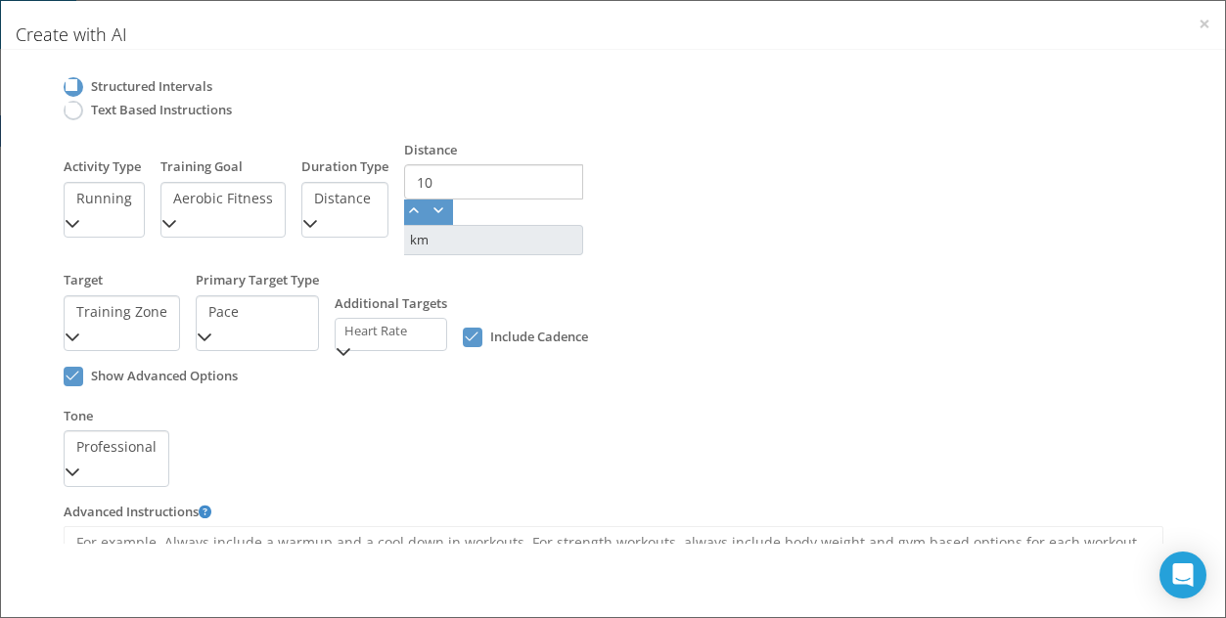
click icon
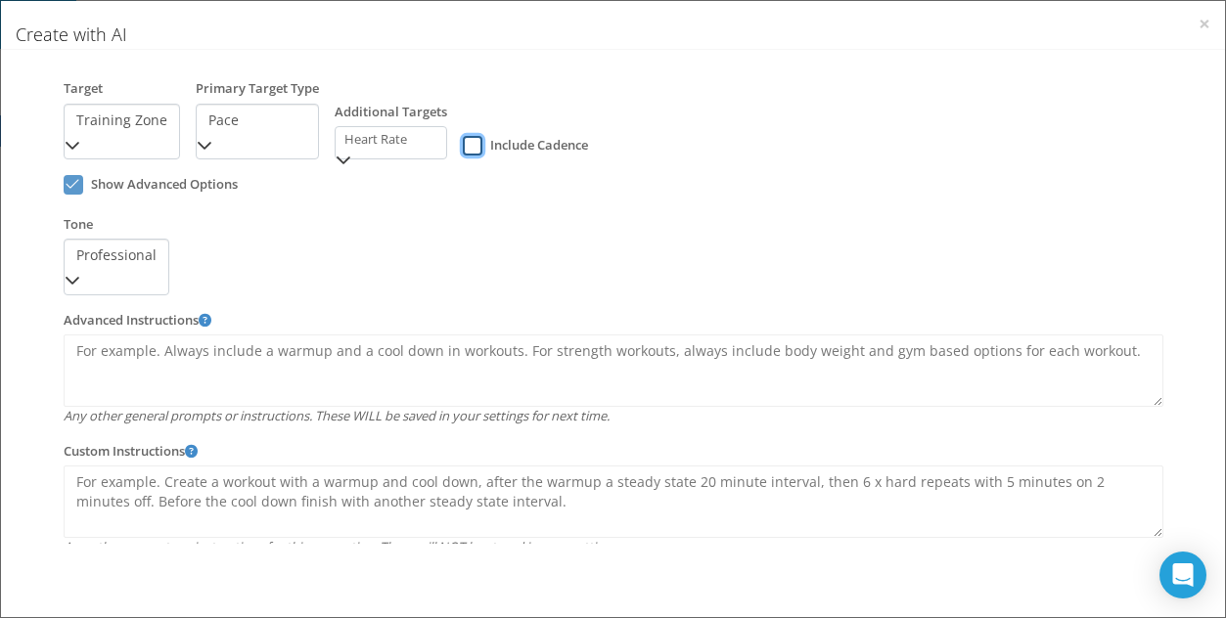
scroll to position [324, 0]
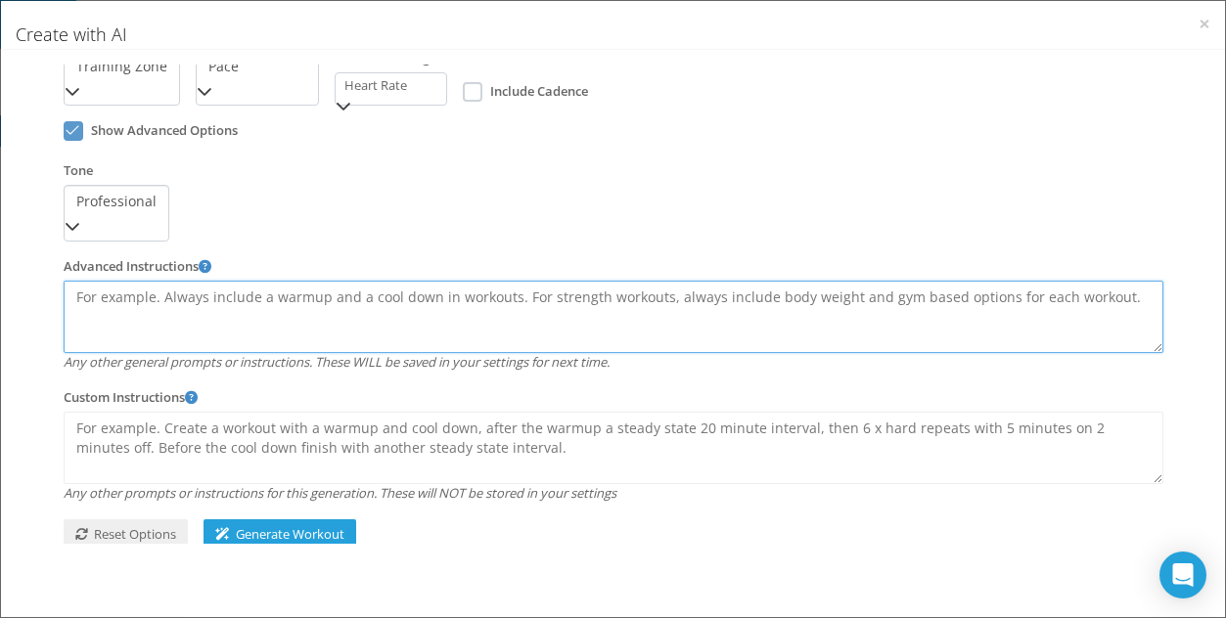
click textarea
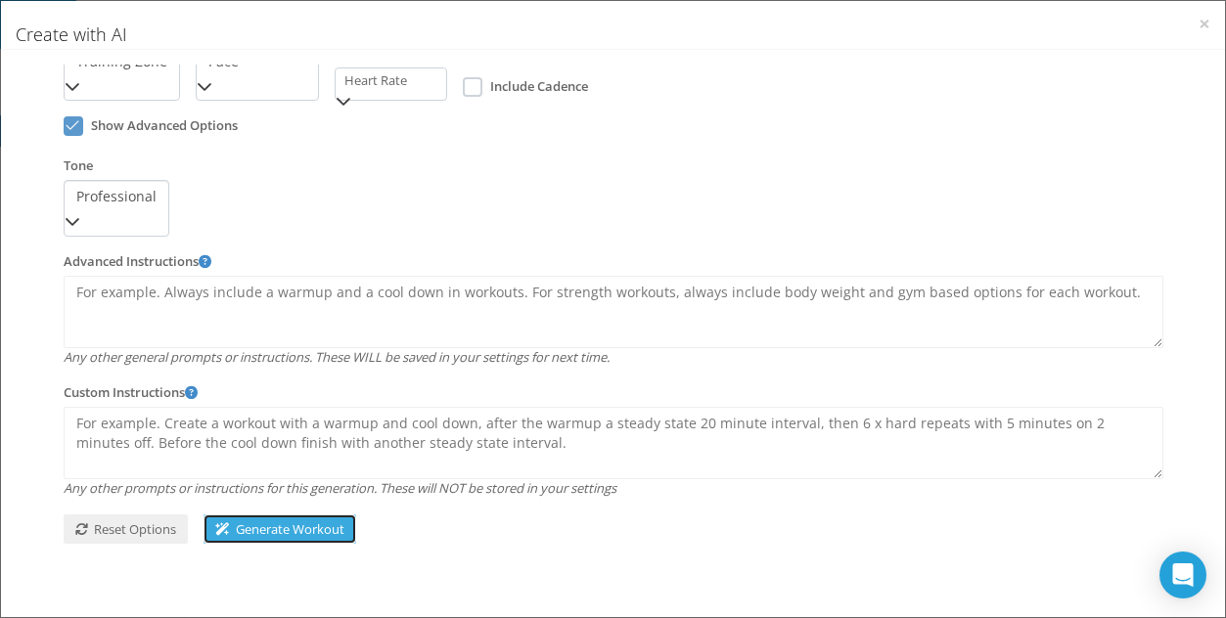
click at [269, 524] on span "Generate Workout" at bounding box center [279, 529] width 129 height 18
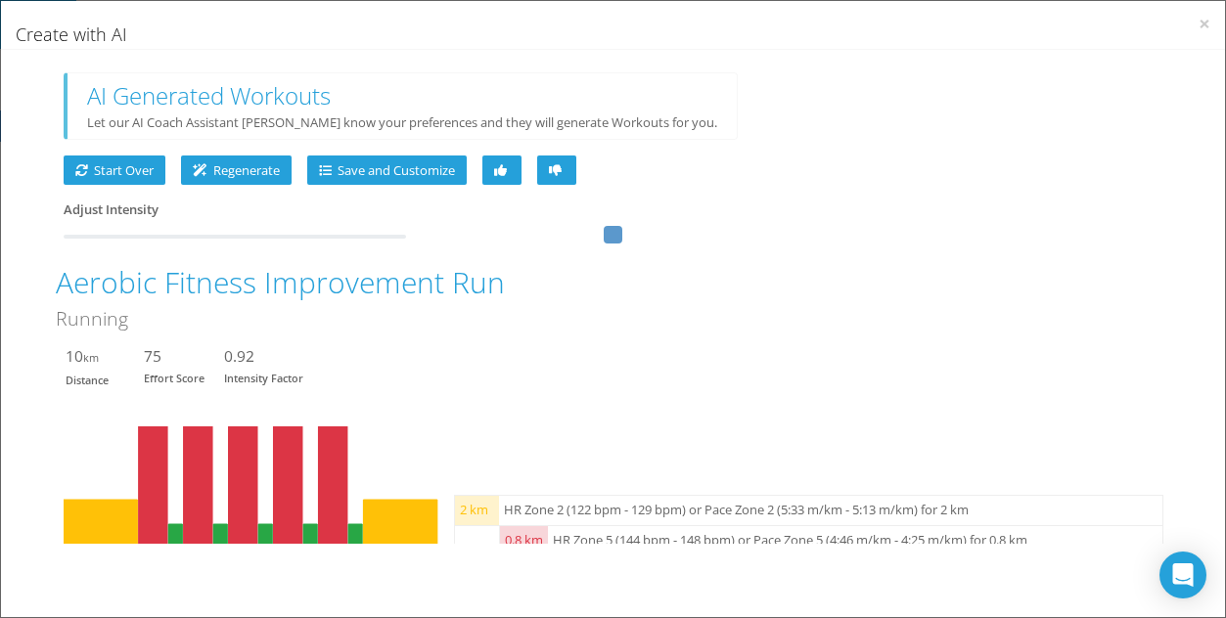
scroll to position [0, 0]
click at [133, 178] on button "Start Over" at bounding box center [115, 171] width 102 height 30
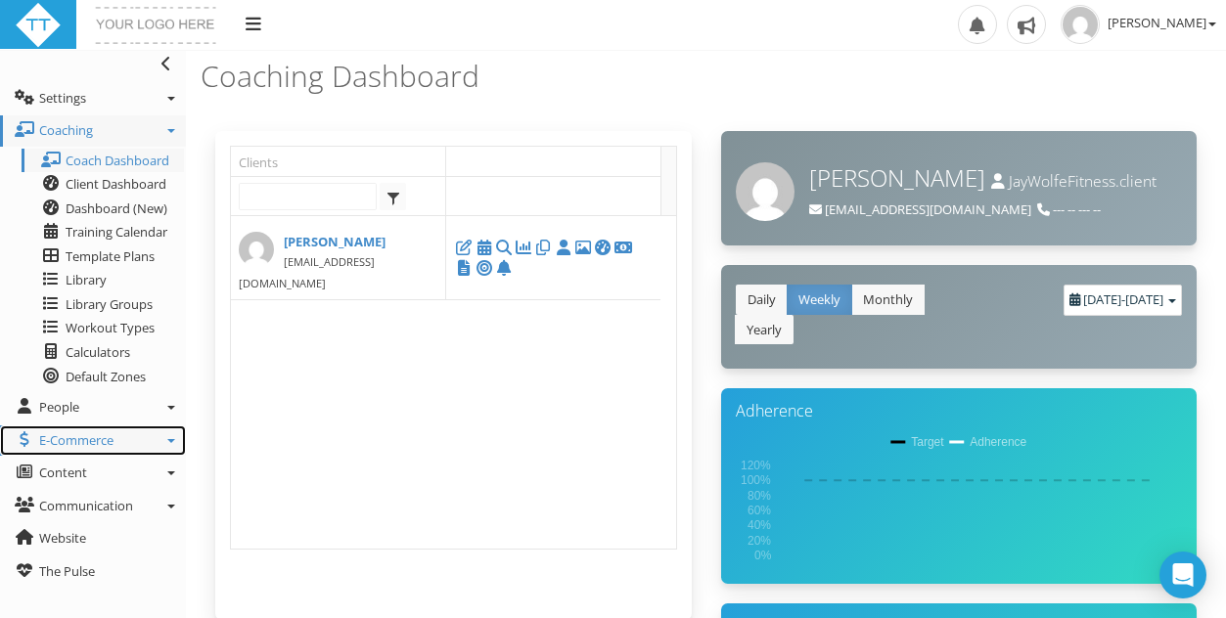
click at [165, 435] on link "E-Commerce" at bounding box center [93, 441] width 186 height 31
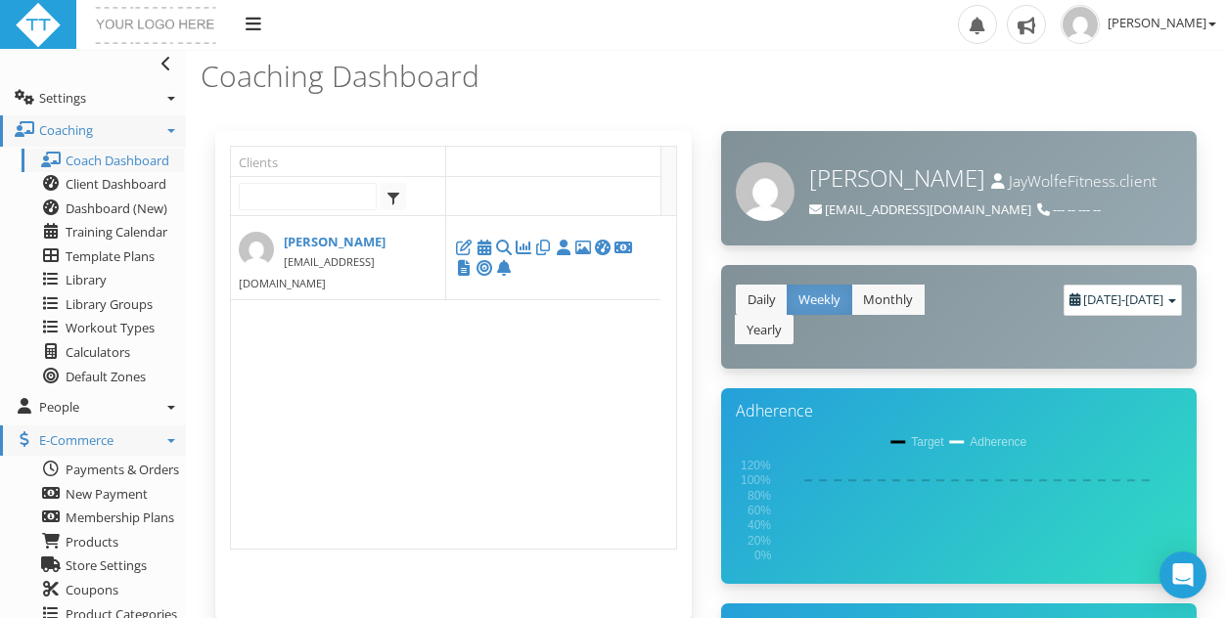
click at [165, 435] on link "E-Commerce" at bounding box center [93, 441] width 186 height 31
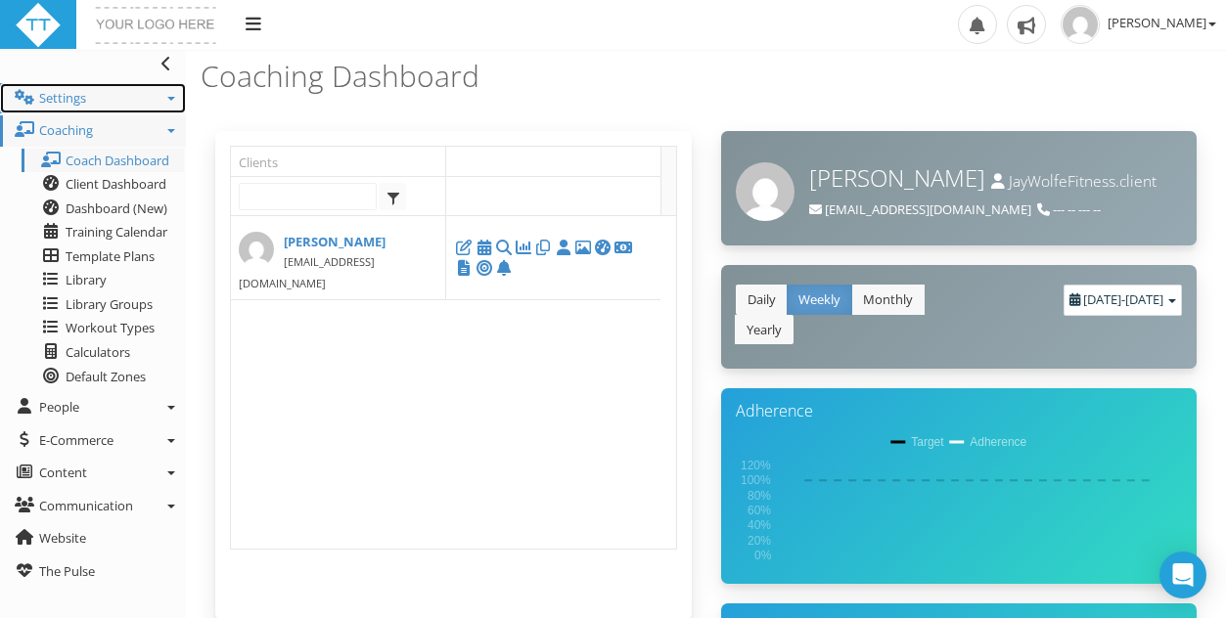
click at [111, 97] on link "Settings" at bounding box center [93, 98] width 186 height 31
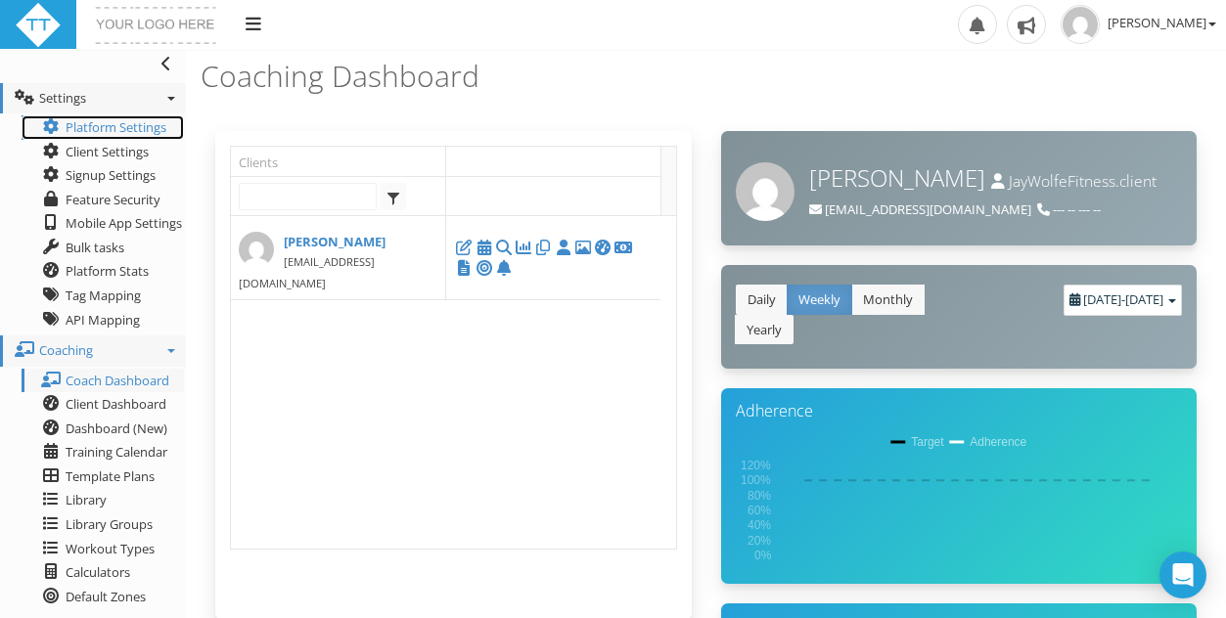
click at [94, 124] on link "Platform Settings" at bounding box center [103, 127] width 162 height 24
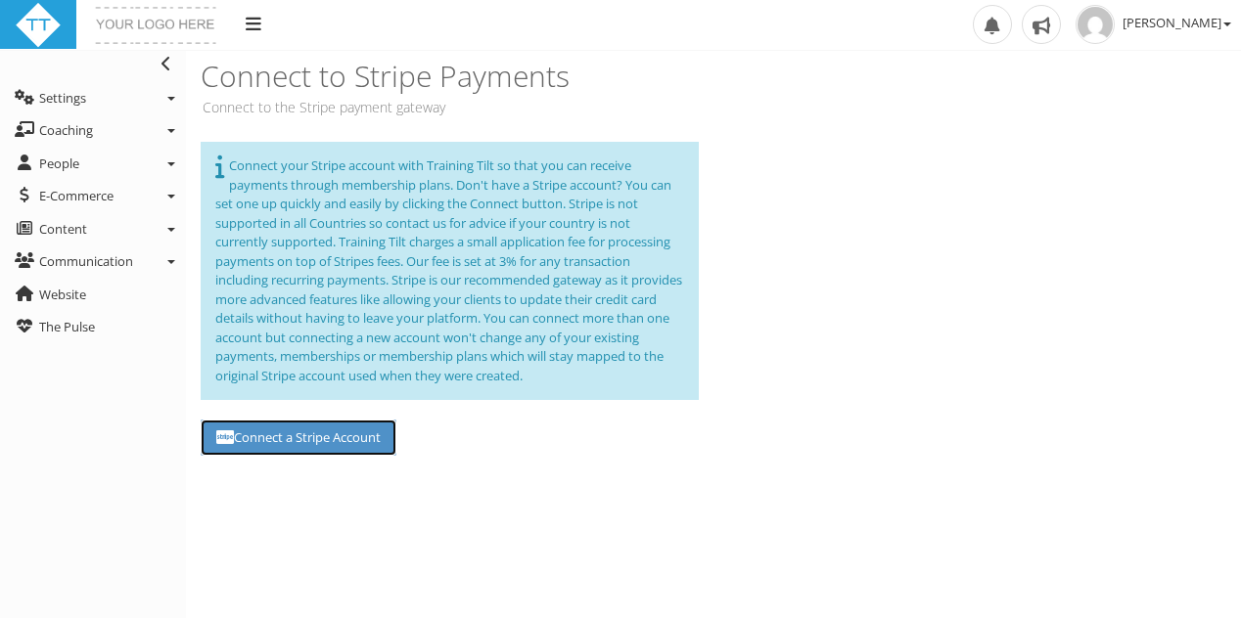
click at [331, 432] on link "Connect a Stripe Account" at bounding box center [299, 438] width 196 height 36
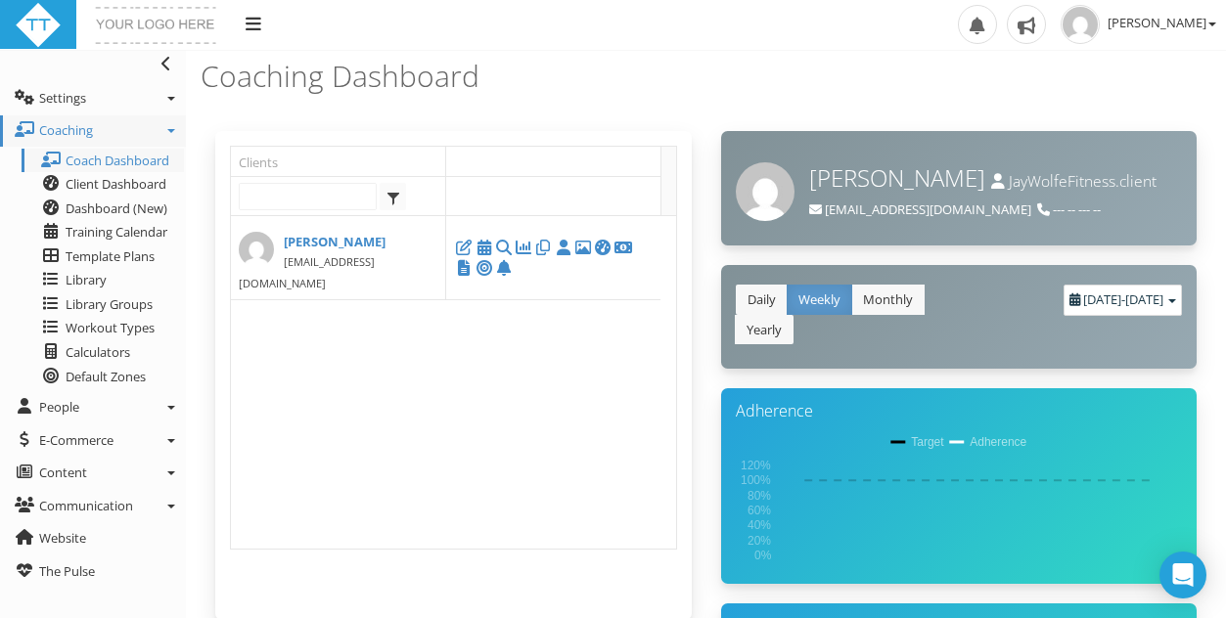
click at [367, 20] on div "Upload Logo Toggle navigation Toggle navigation [PERSON_NAME] Profile Billing U…" at bounding box center [613, 25] width 1226 height 51
click at [261, 24] on link "Toggle navigation" at bounding box center [255, 25] width 38 height 50
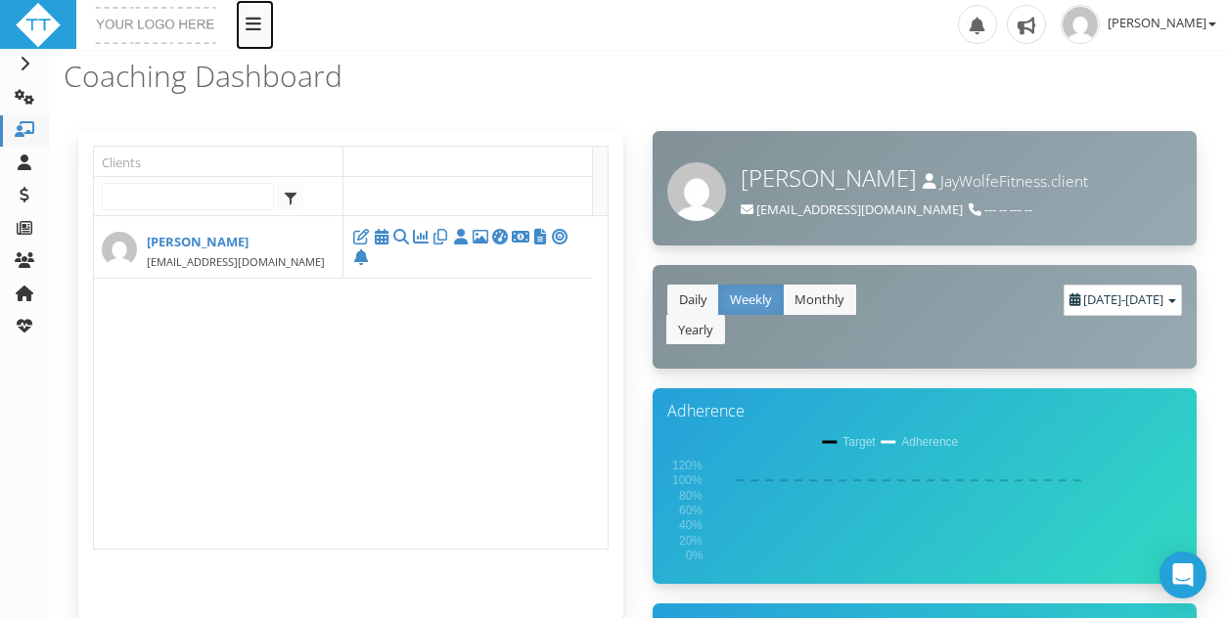
click at [261, 24] on link "Toggle navigation" at bounding box center [255, 25] width 38 height 50
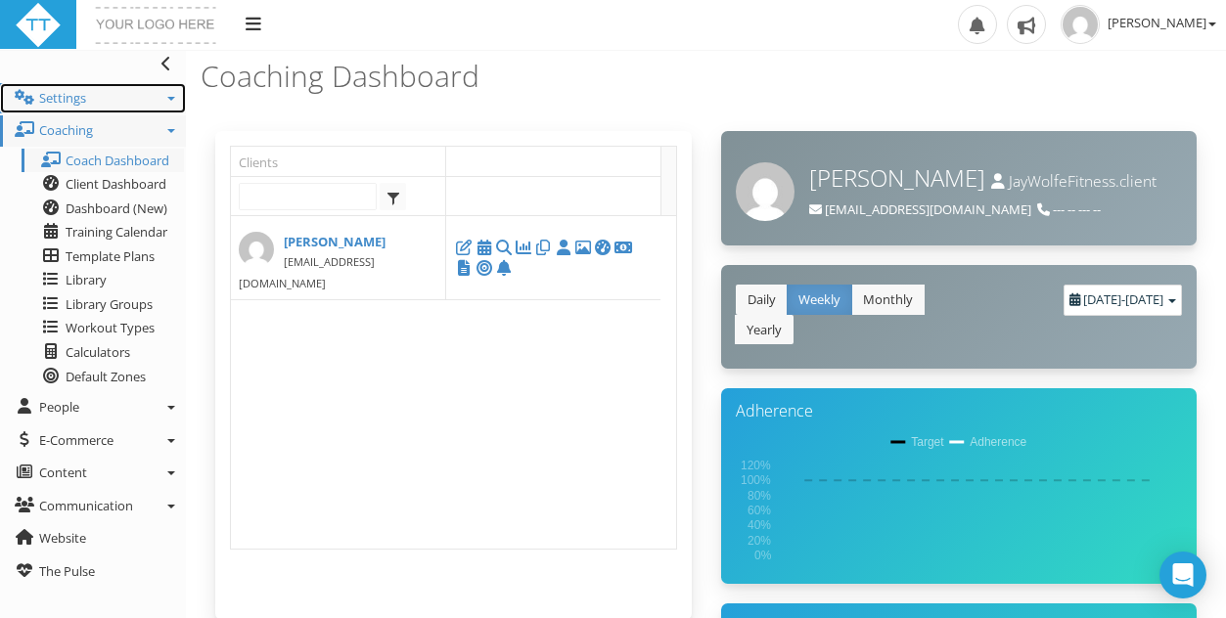
click at [167, 91] on link "Settings" at bounding box center [93, 98] width 186 height 31
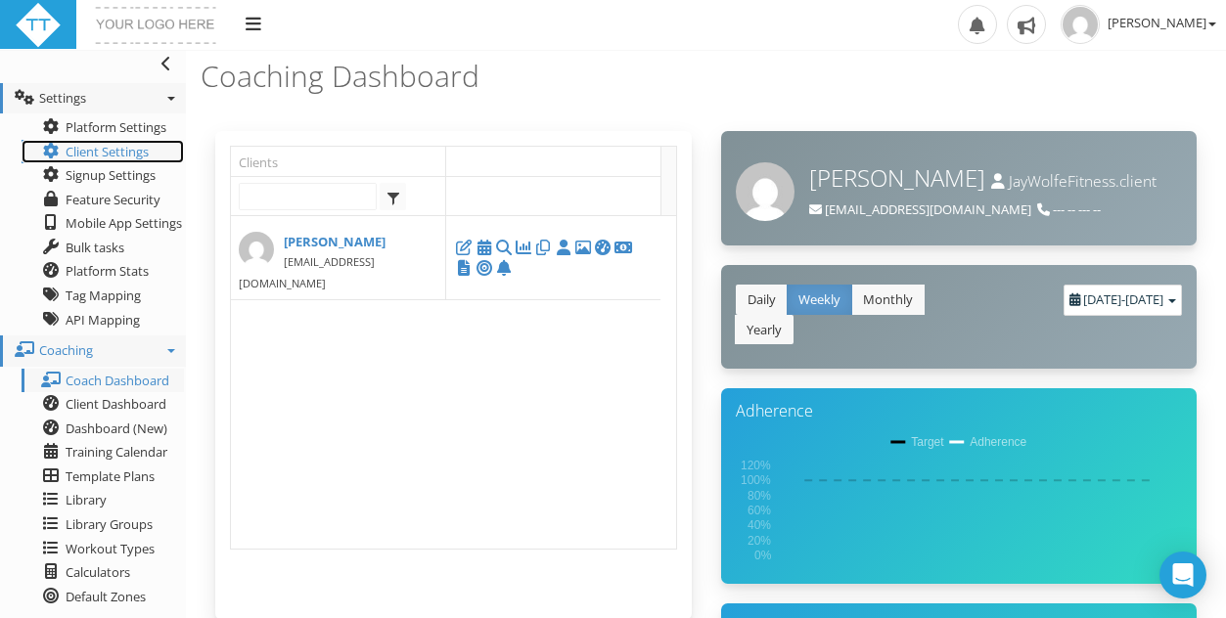
click at [60, 147] on icon at bounding box center [51, 151] width 20 height 16
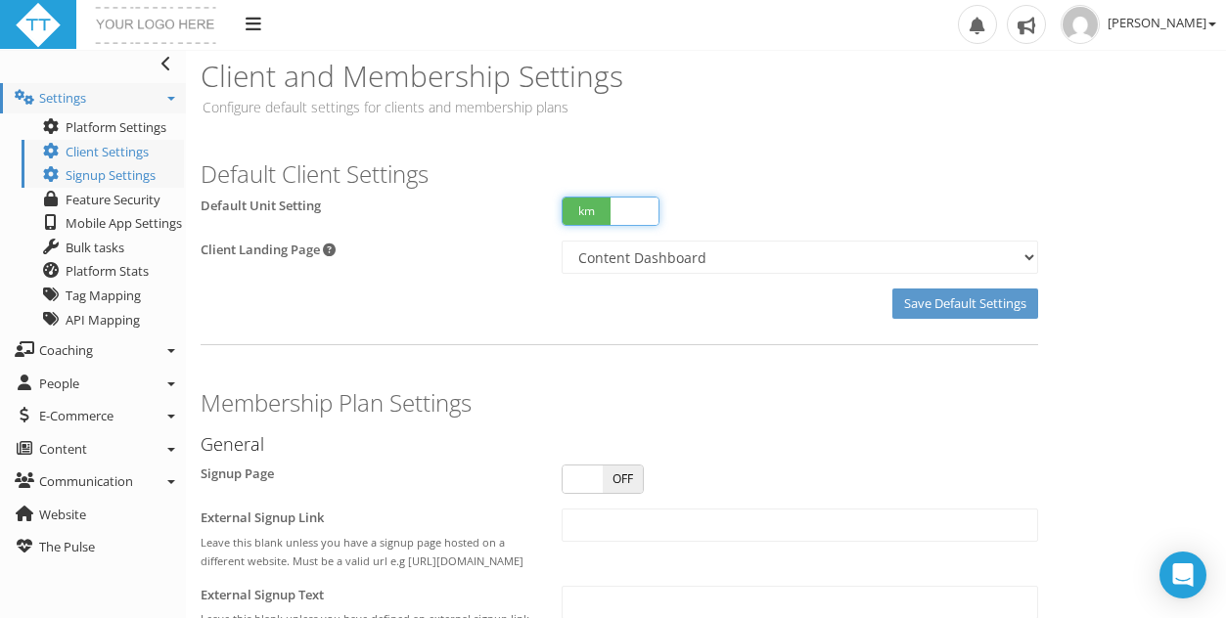
click at [621, 208] on span at bounding box center [634, 211] width 48 height 27
checkbox input "false"
click at [112, 127] on link "Platform Settings" at bounding box center [103, 127] width 162 height 24
click at [631, 223] on span at bounding box center [634, 211] width 48 height 27
click at [955, 295] on input "Save Default Settings" at bounding box center [965, 304] width 146 height 30
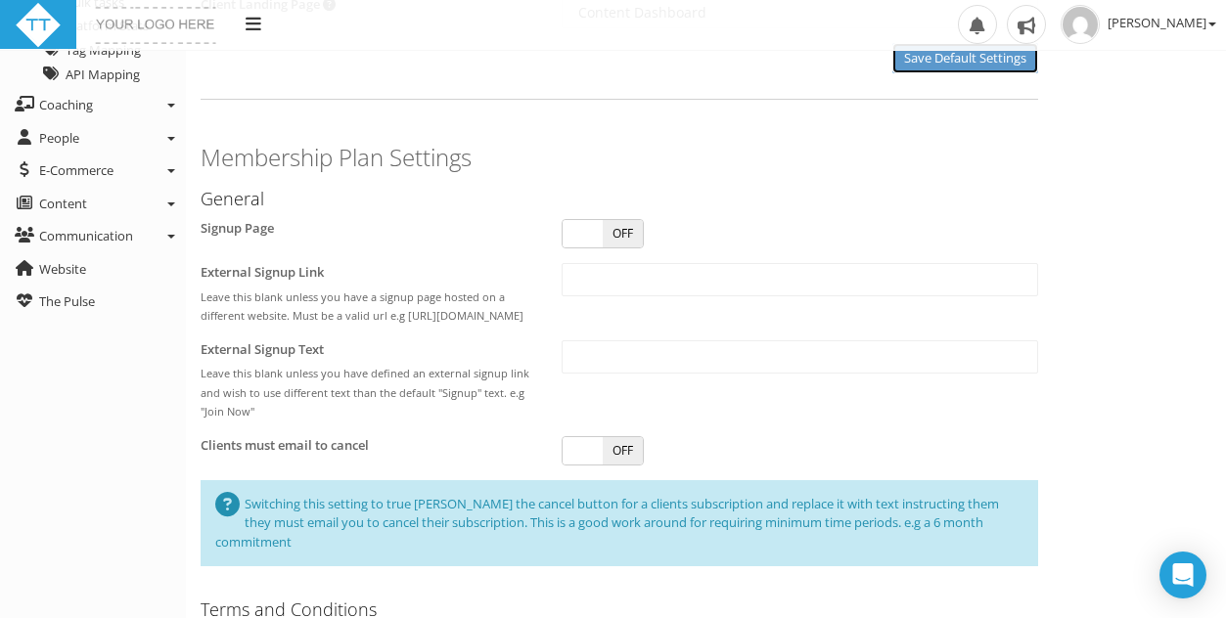
scroll to position [247, 0]
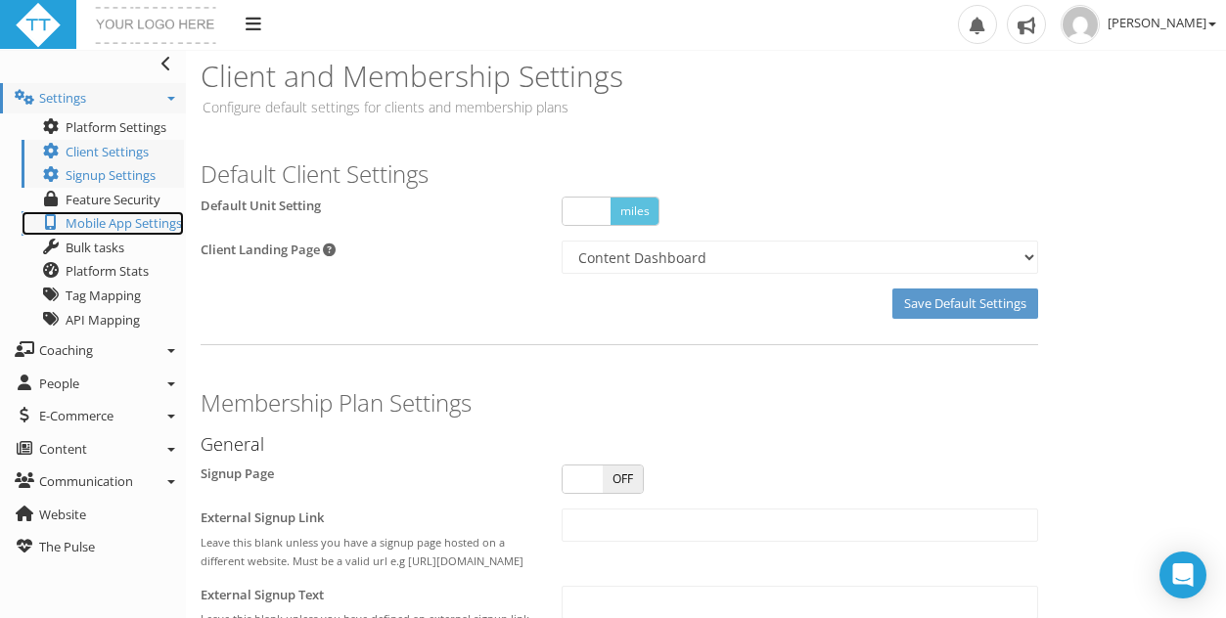
click at [142, 215] on link "Mobile App Settings" at bounding box center [103, 223] width 162 height 24
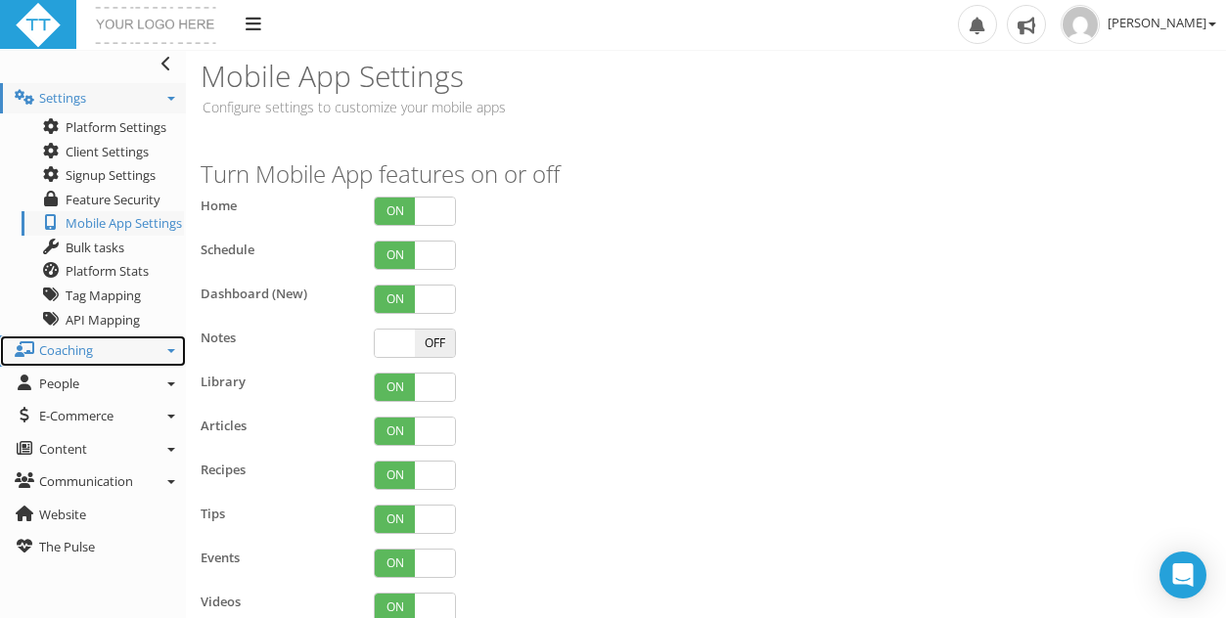
click at [91, 344] on span "Coaching" at bounding box center [66, 350] width 54 height 18
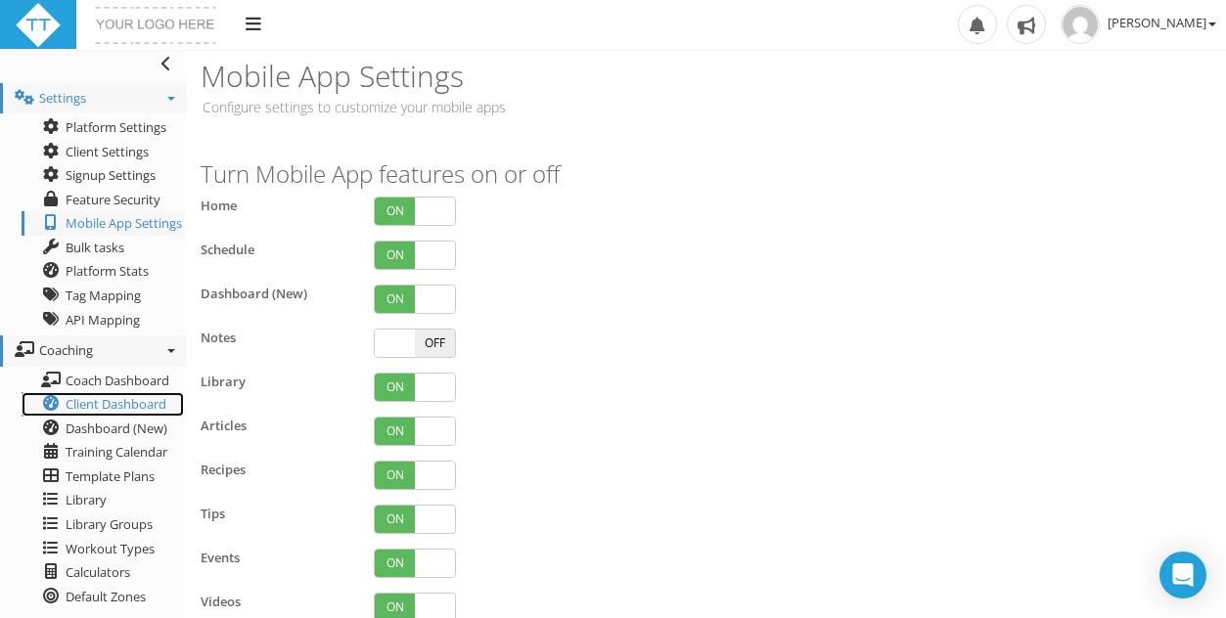
click at [136, 398] on span "Client Dashboard" at bounding box center [116, 404] width 101 height 18
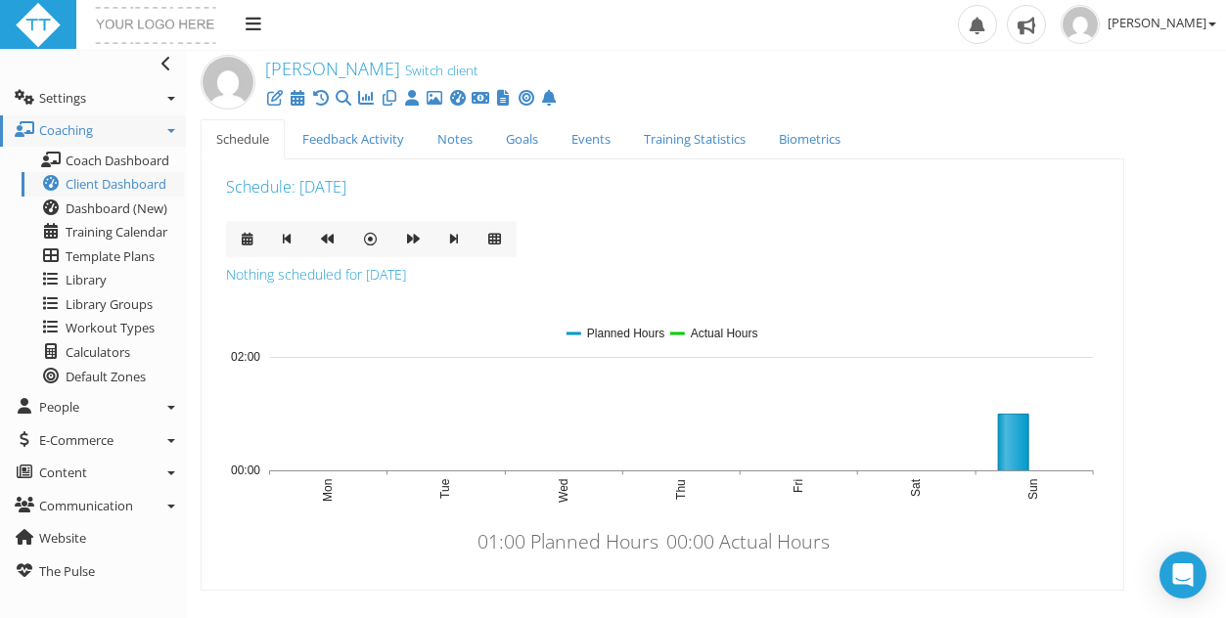
scroll to position [22, 0]
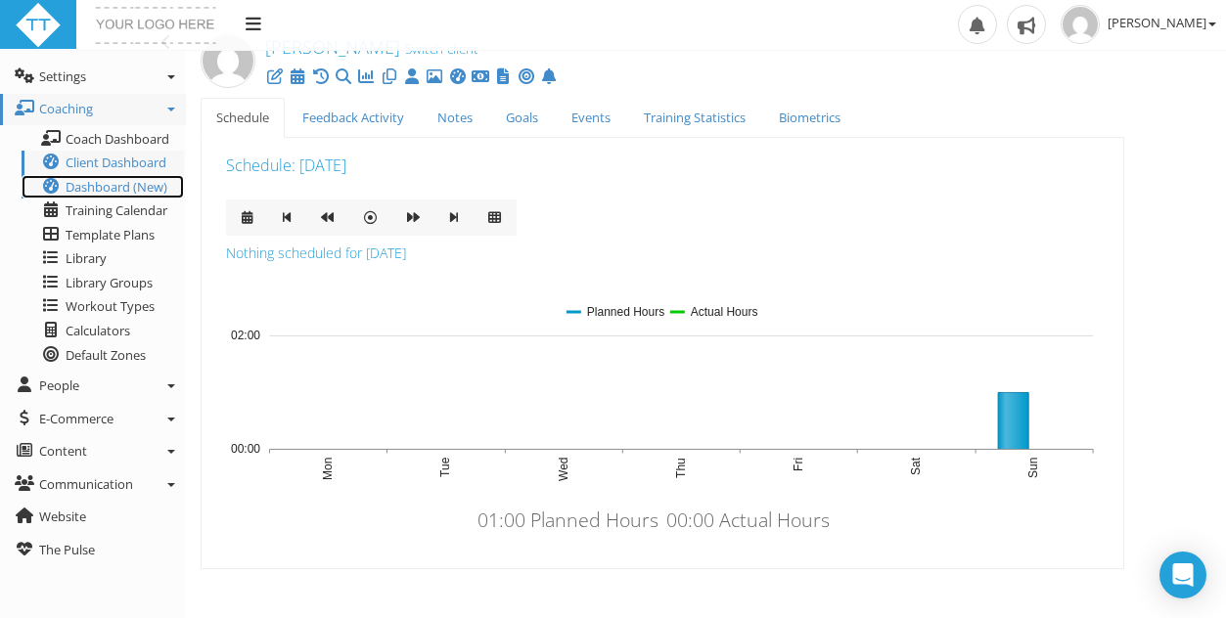
click at [132, 190] on span "Dashboard (New)" at bounding box center [117, 187] width 102 height 18
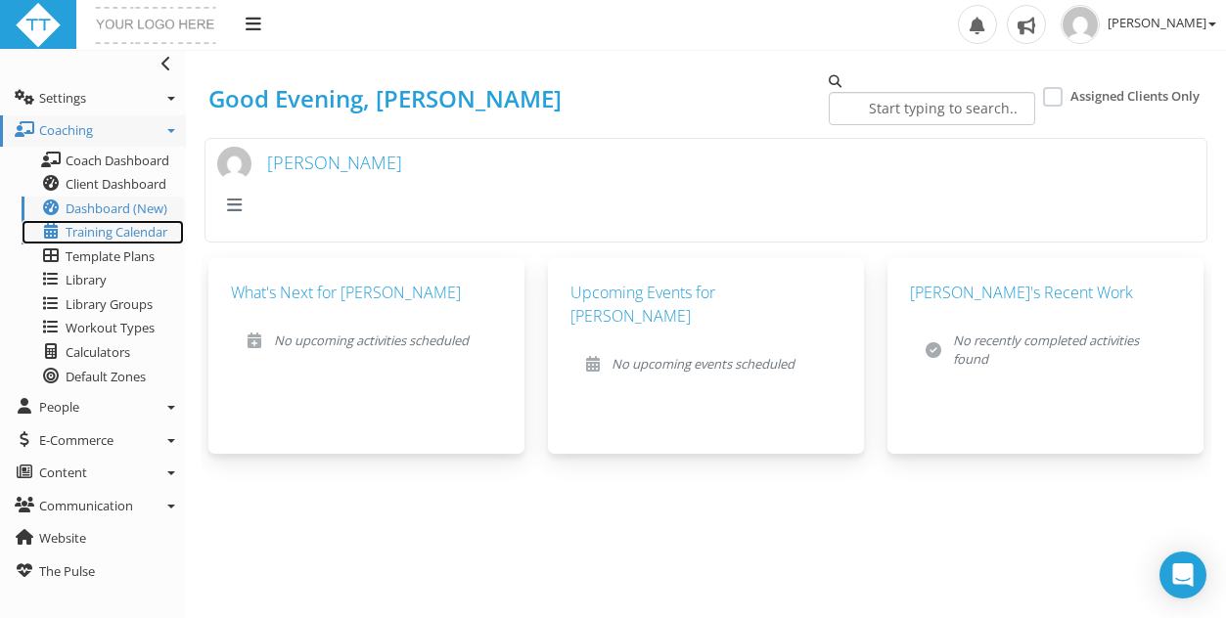
click at [113, 232] on span "Training Calendar" at bounding box center [117, 232] width 102 height 18
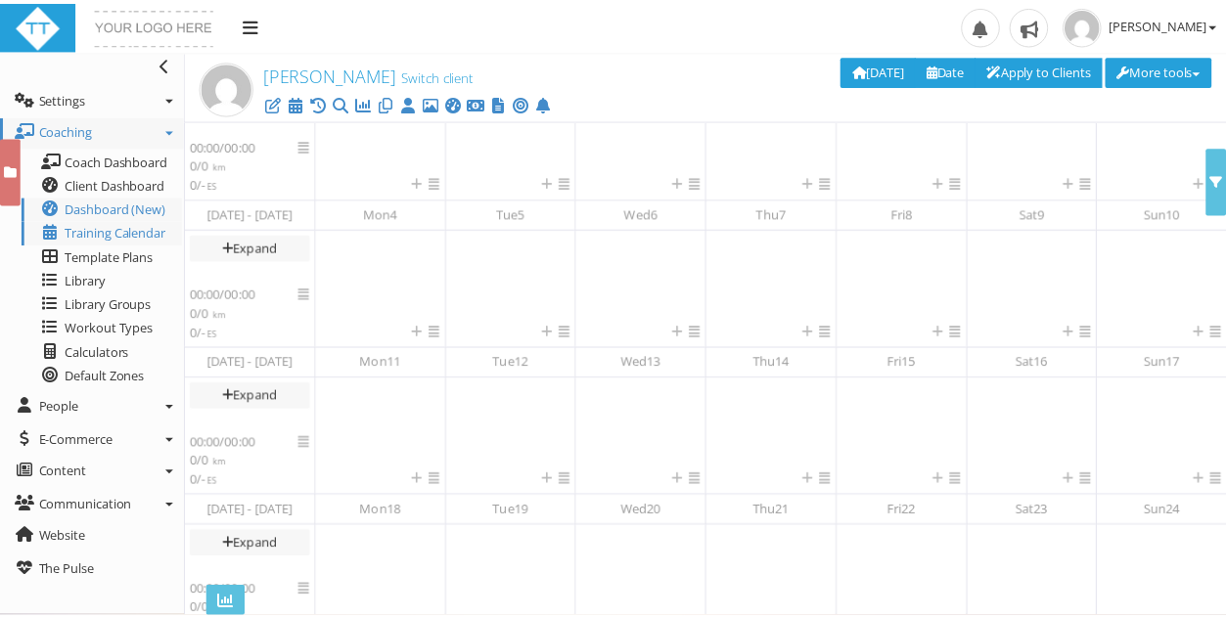
scroll to position [386, 0]
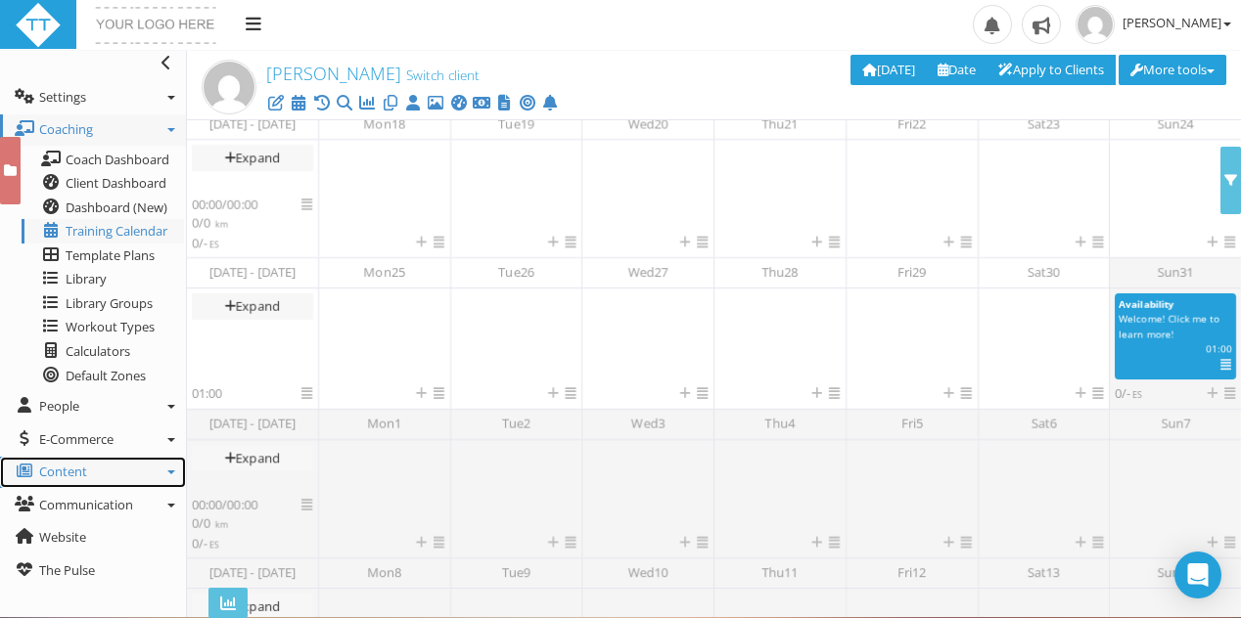
click at [152, 461] on link "Content" at bounding box center [93, 472] width 186 height 31
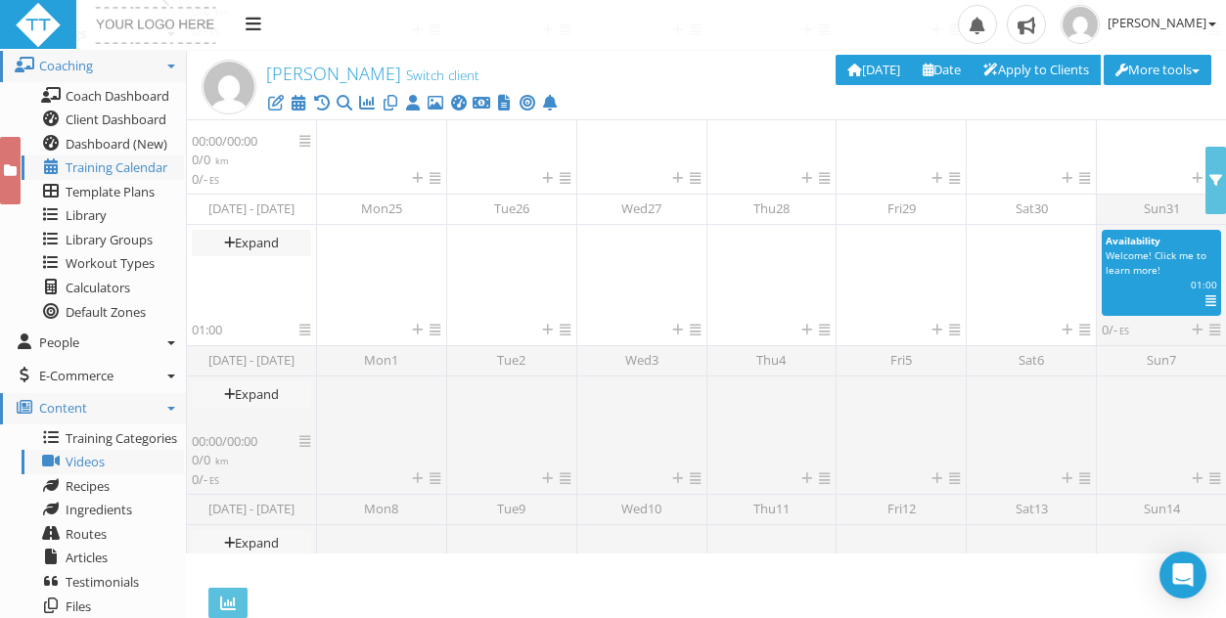
scroll to position [71, 0]
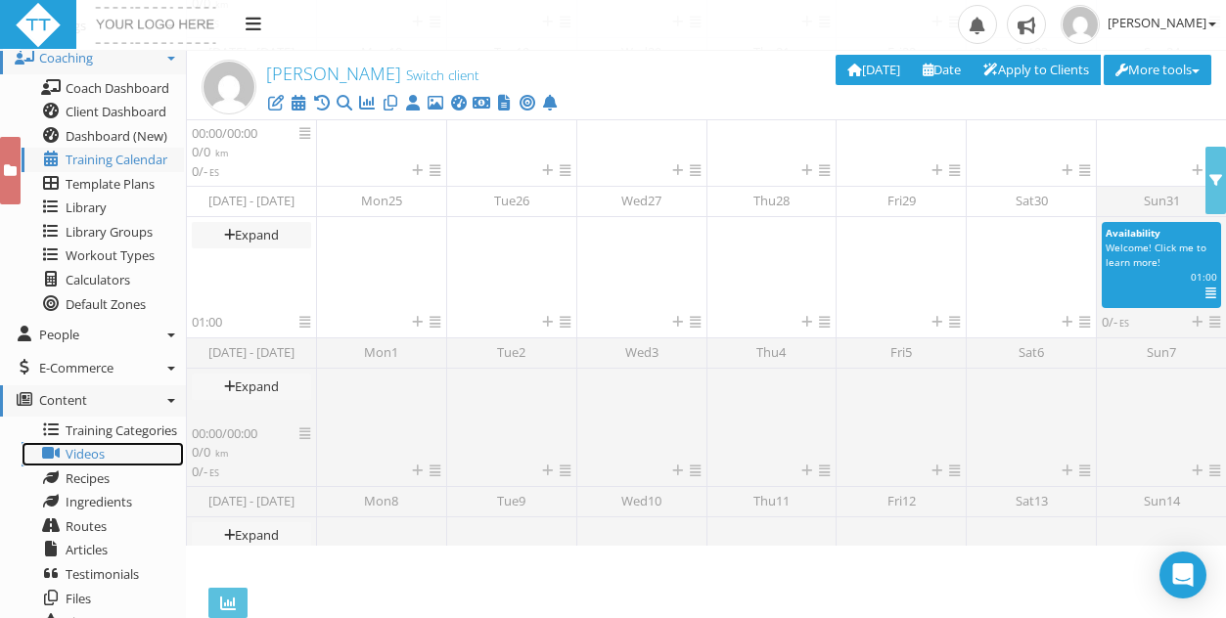
click at [100, 445] on span "Videos" at bounding box center [85, 454] width 39 height 18
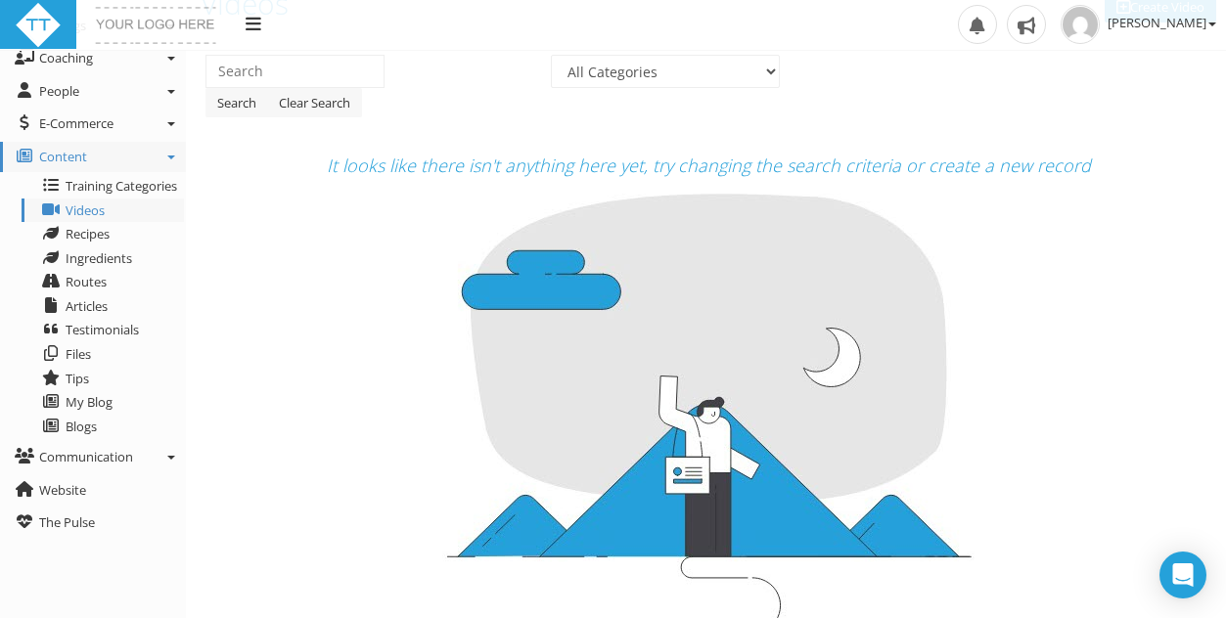
scroll to position [91, 0]
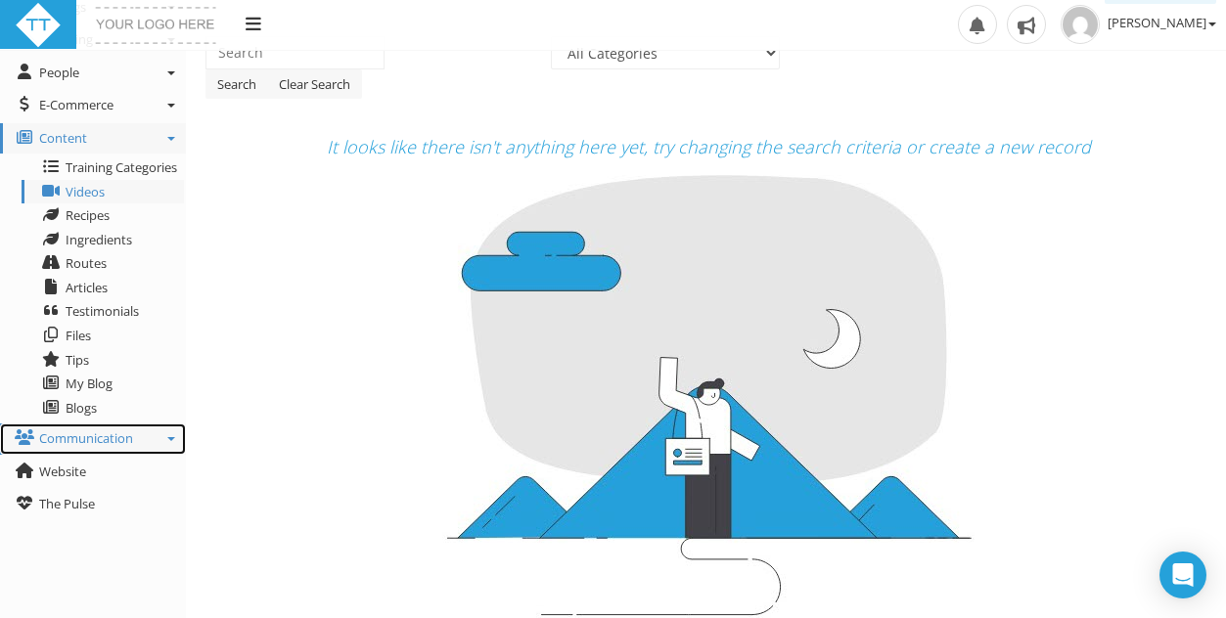
click at [149, 434] on link "Communication" at bounding box center [93, 439] width 186 height 31
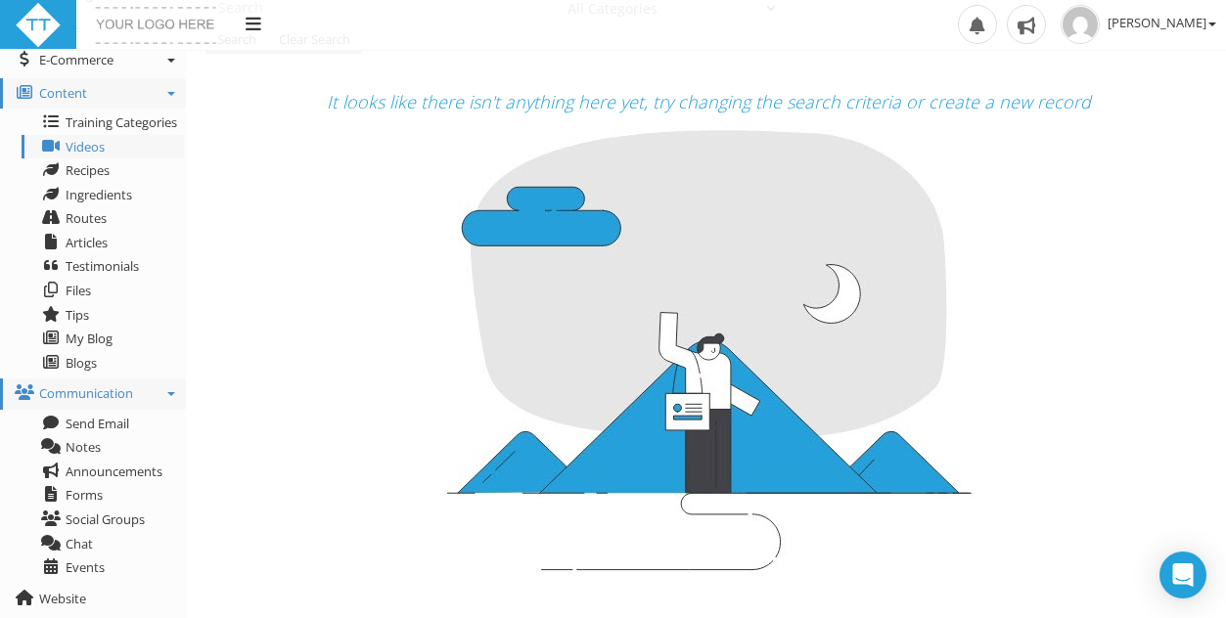
scroll to position [164, 0]
